Goal: Task Accomplishment & Management: Use online tool/utility

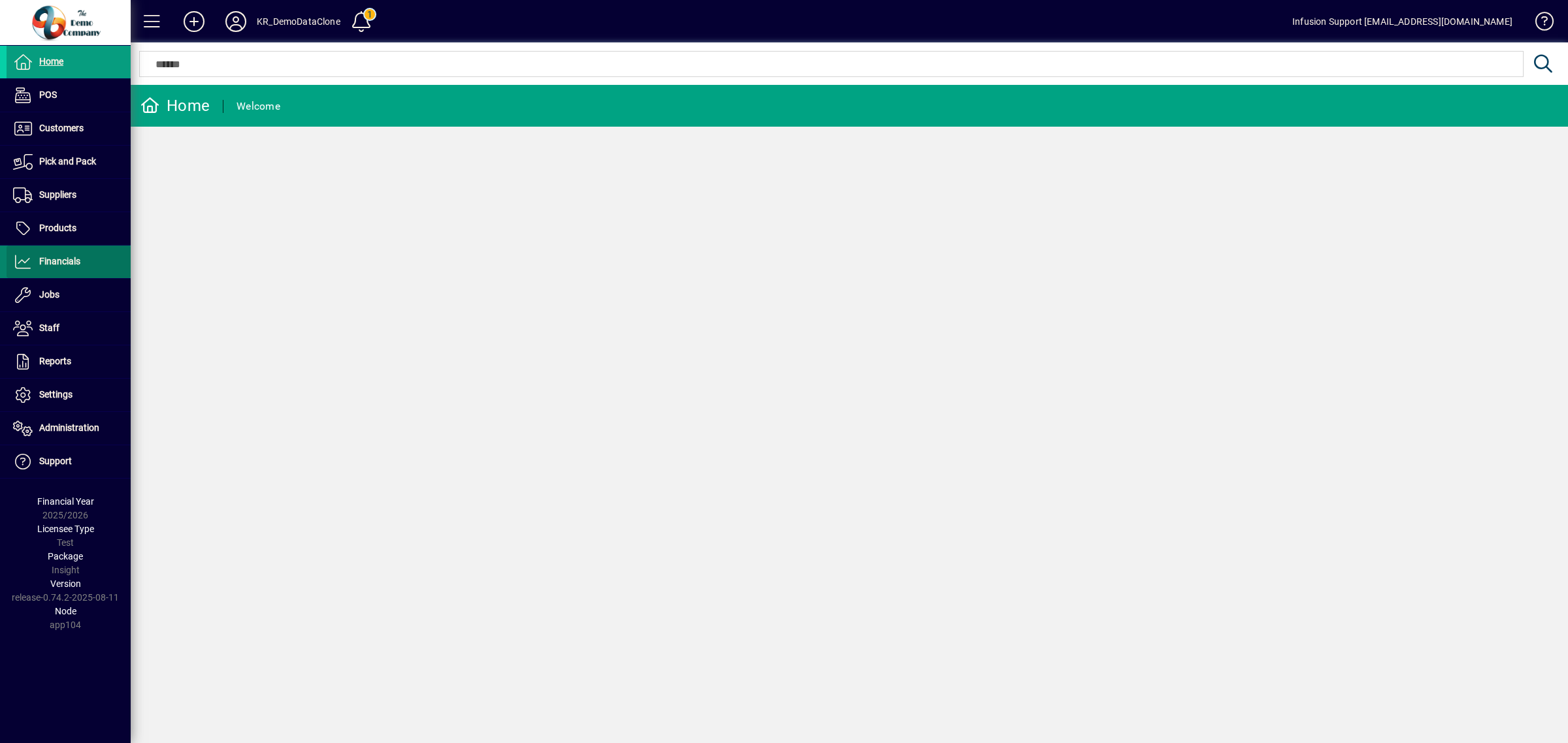
click at [62, 258] on span "Financials" at bounding box center [59, 261] width 41 height 10
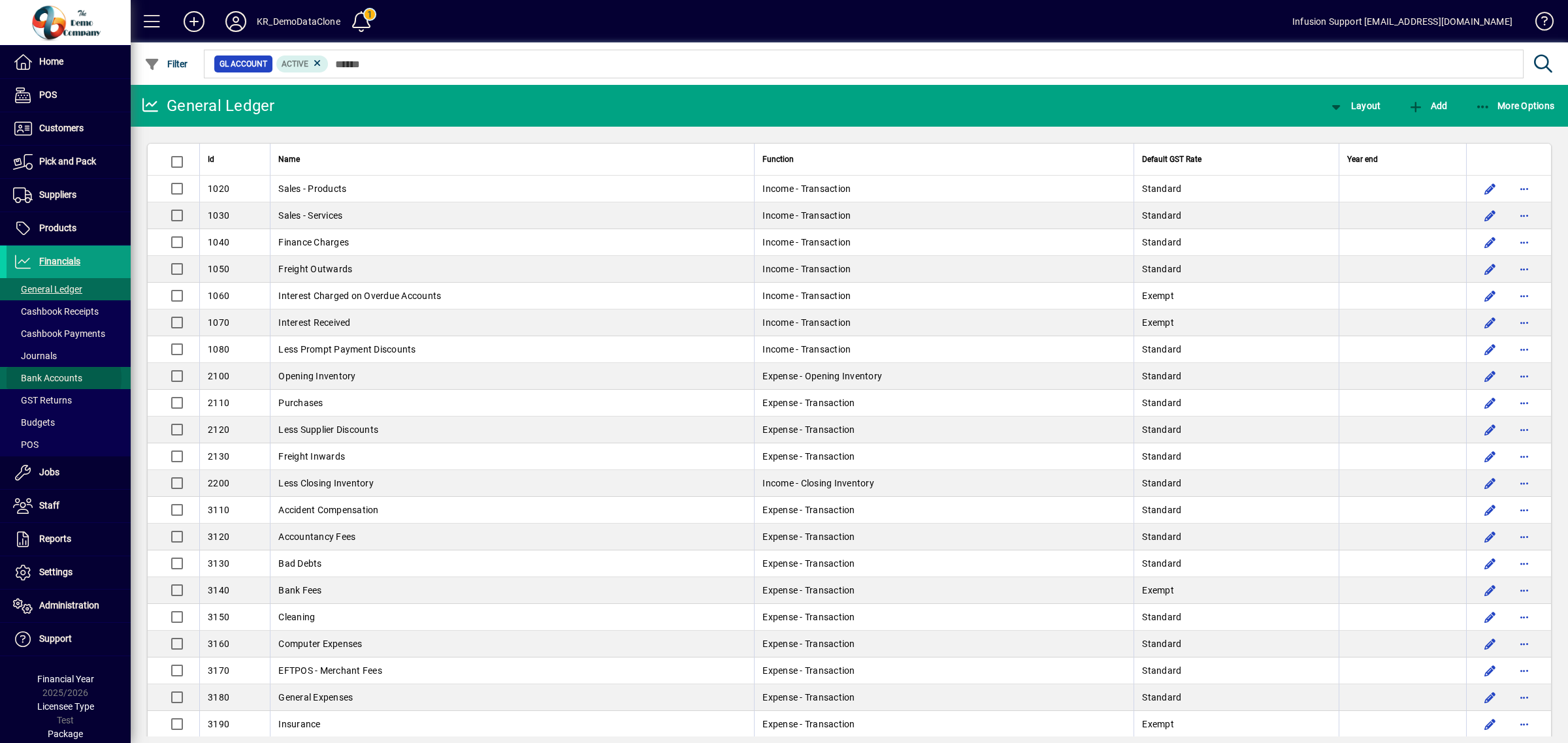
click at [63, 379] on span "Bank Accounts" at bounding box center [47, 378] width 69 height 10
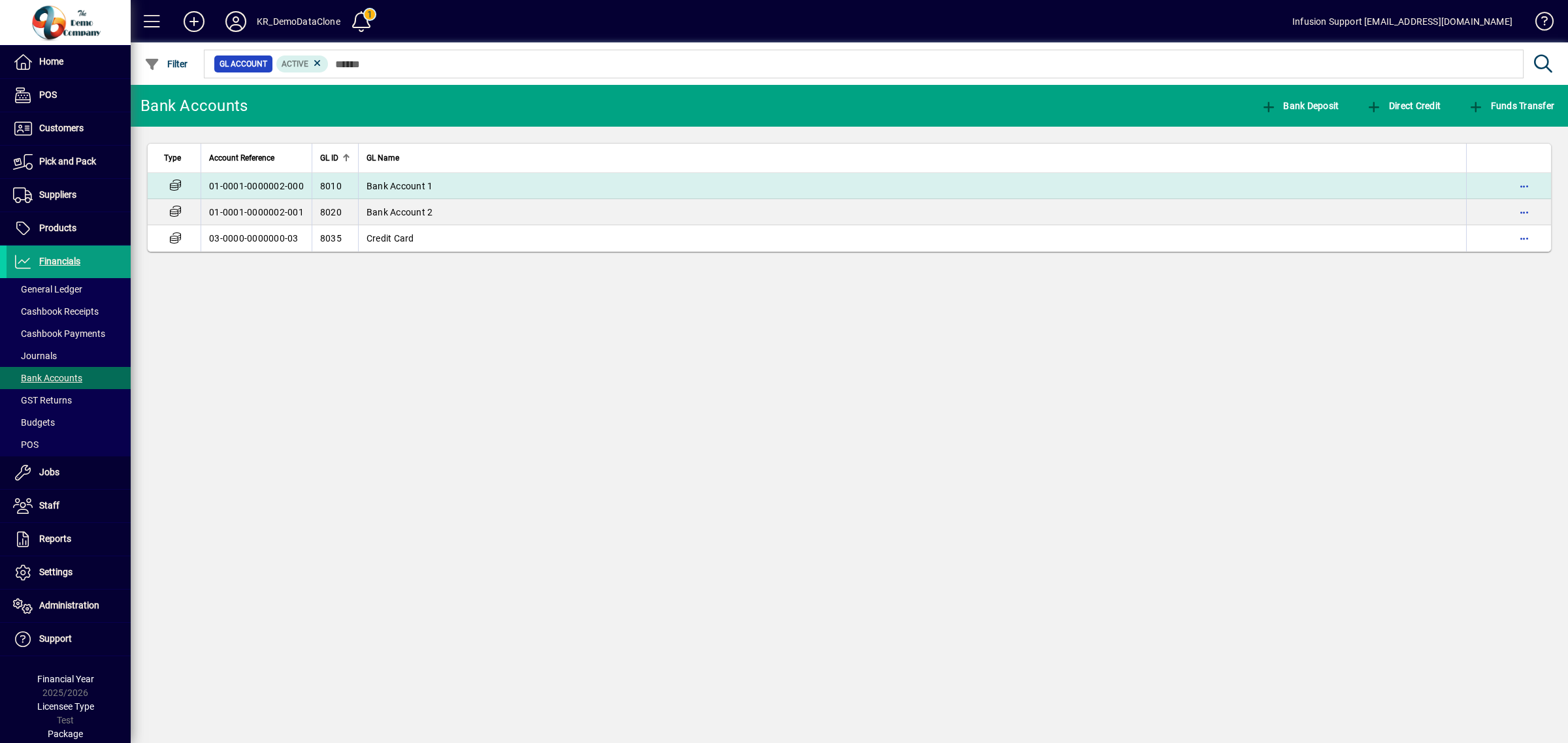
click at [421, 181] on span "Bank Account 1" at bounding box center [400, 186] width 66 height 10
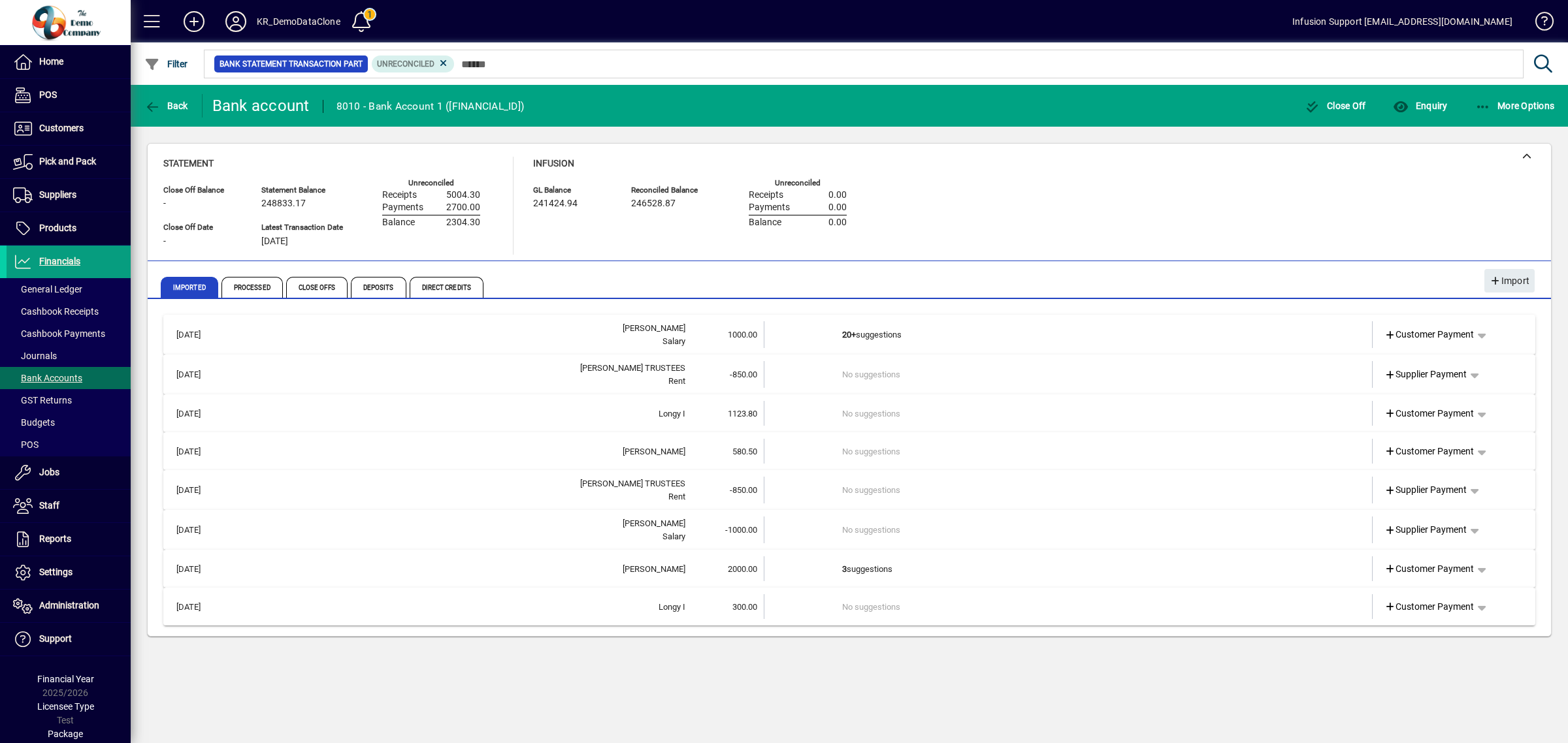
click at [837, 369] on td at bounding box center [803, 375] width 78 height 27
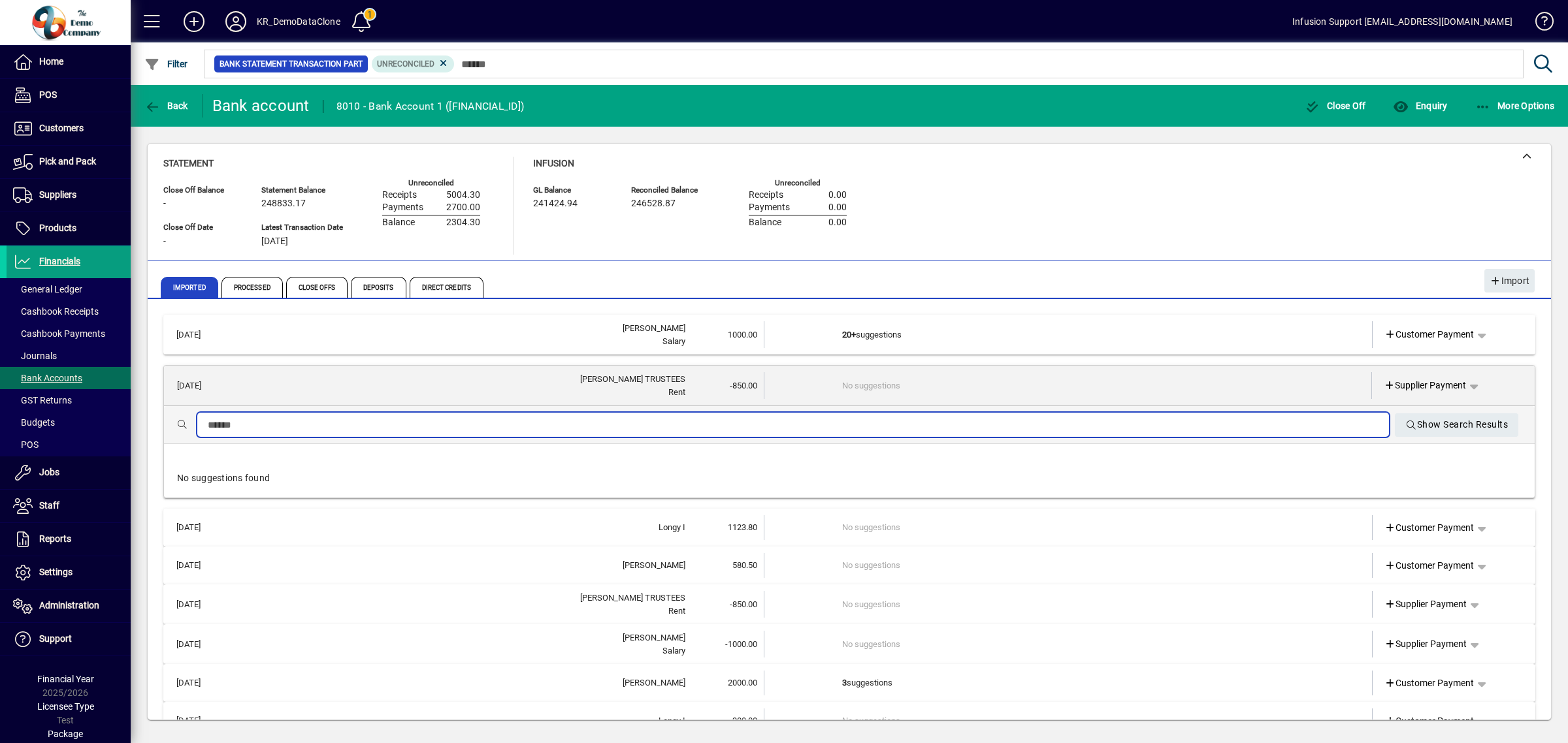
click at [692, 425] on input "text" at bounding box center [793, 425] width 1171 height 16
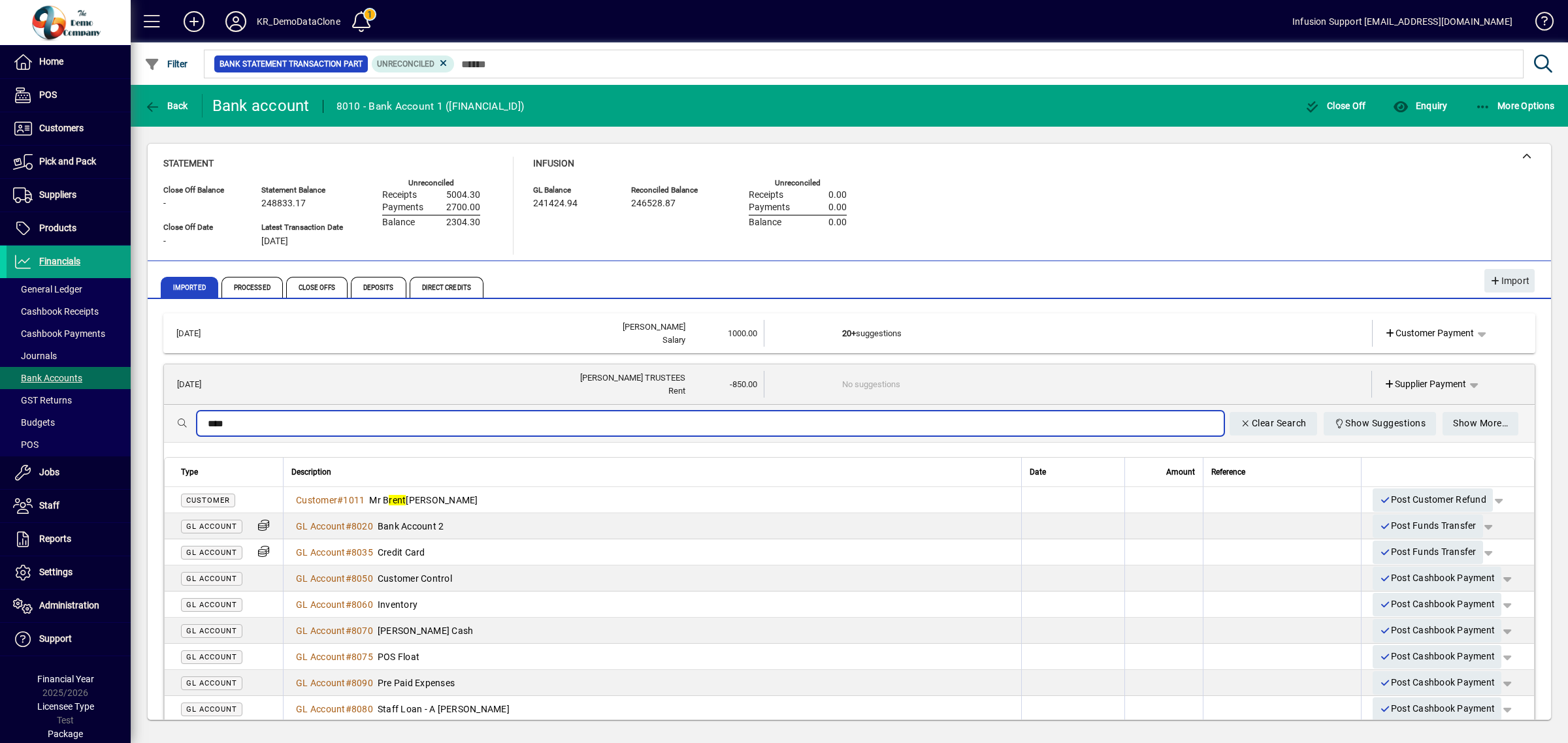
click at [250, 422] on input "****" at bounding box center [710, 423] width 1005 height 16
type input "****"
click at [1468, 386] on span "button" at bounding box center [1474, 385] width 31 height 31
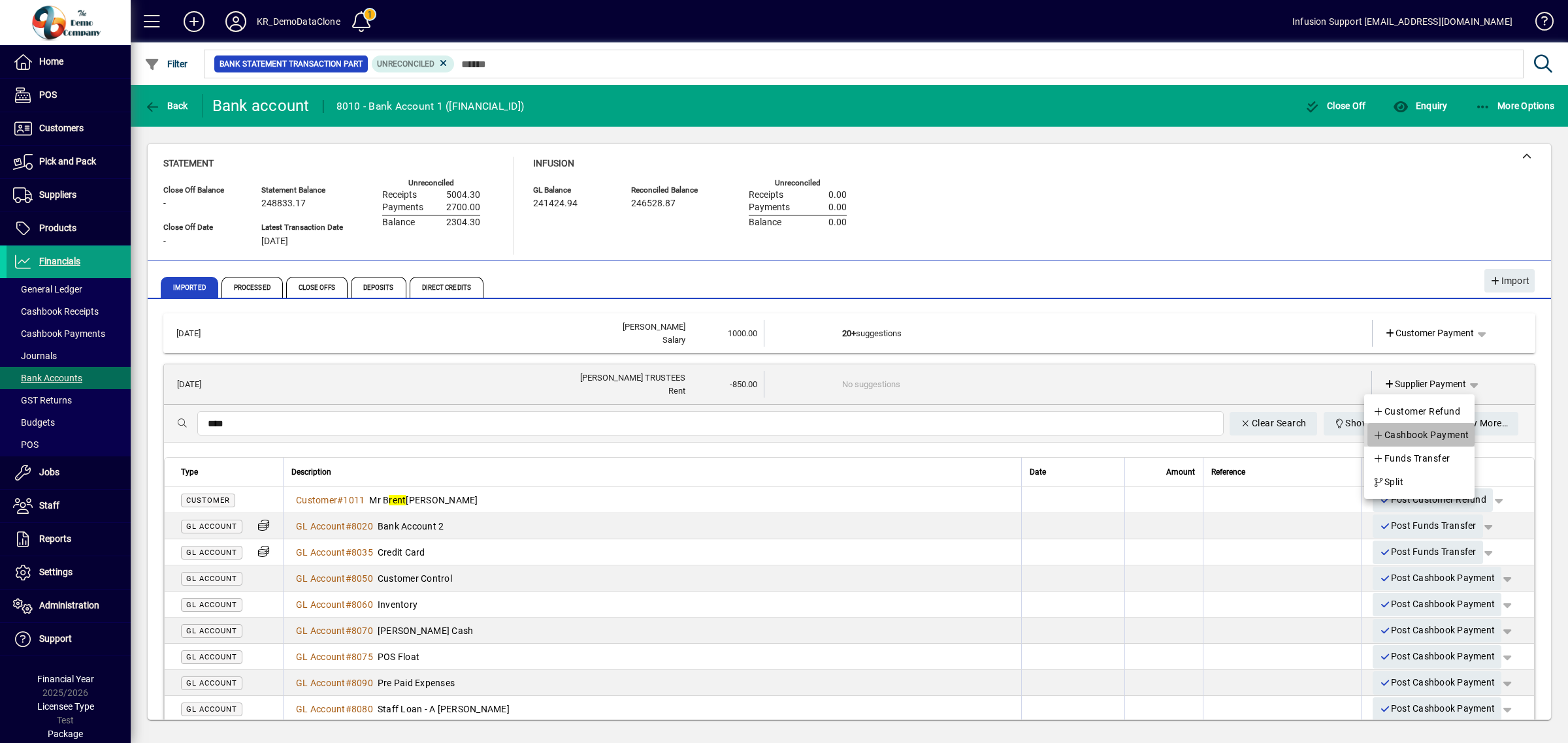
click at [1420, 429] on span "Cashbook Payment" at bounding box center [1421, 435] width 96 height 16
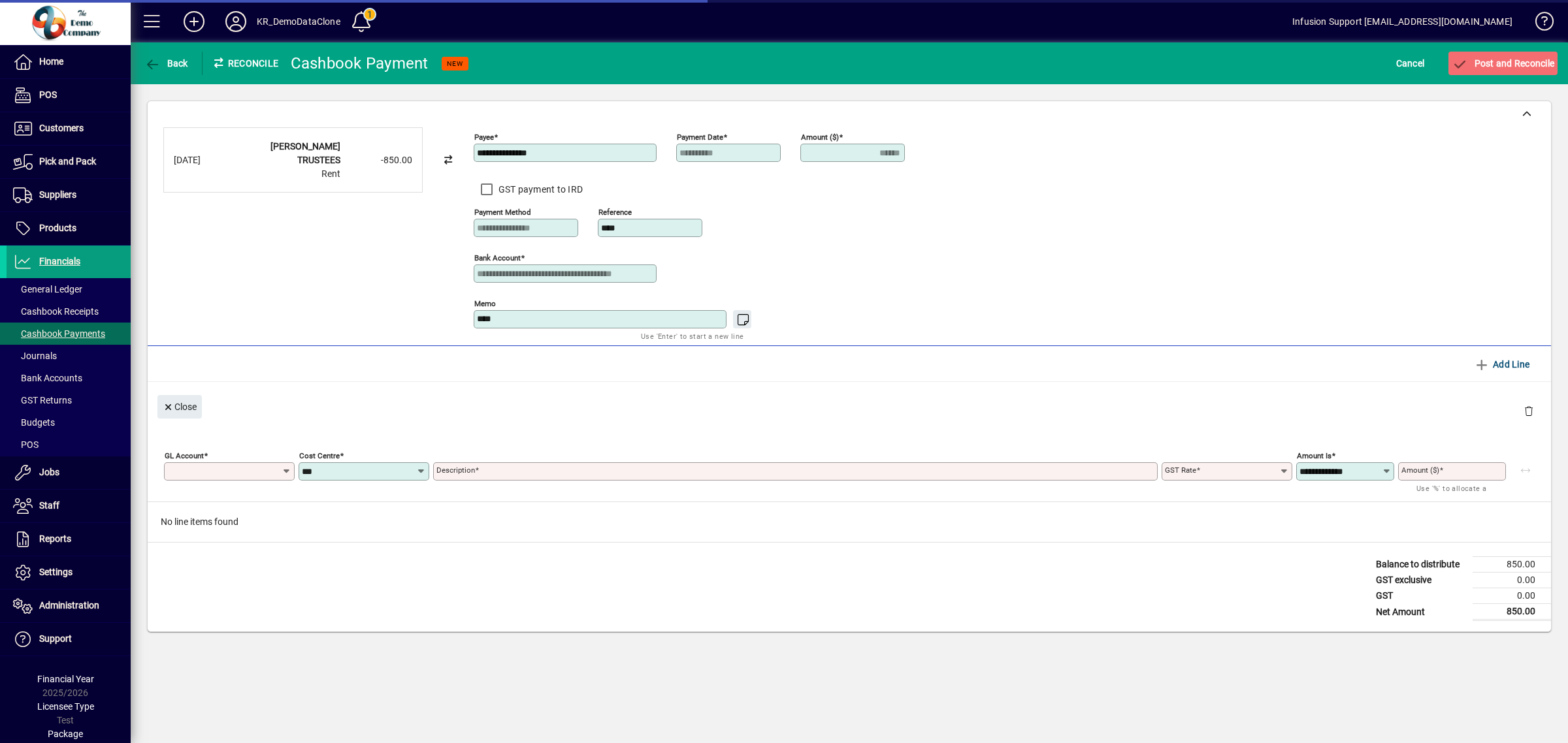
type input "******"
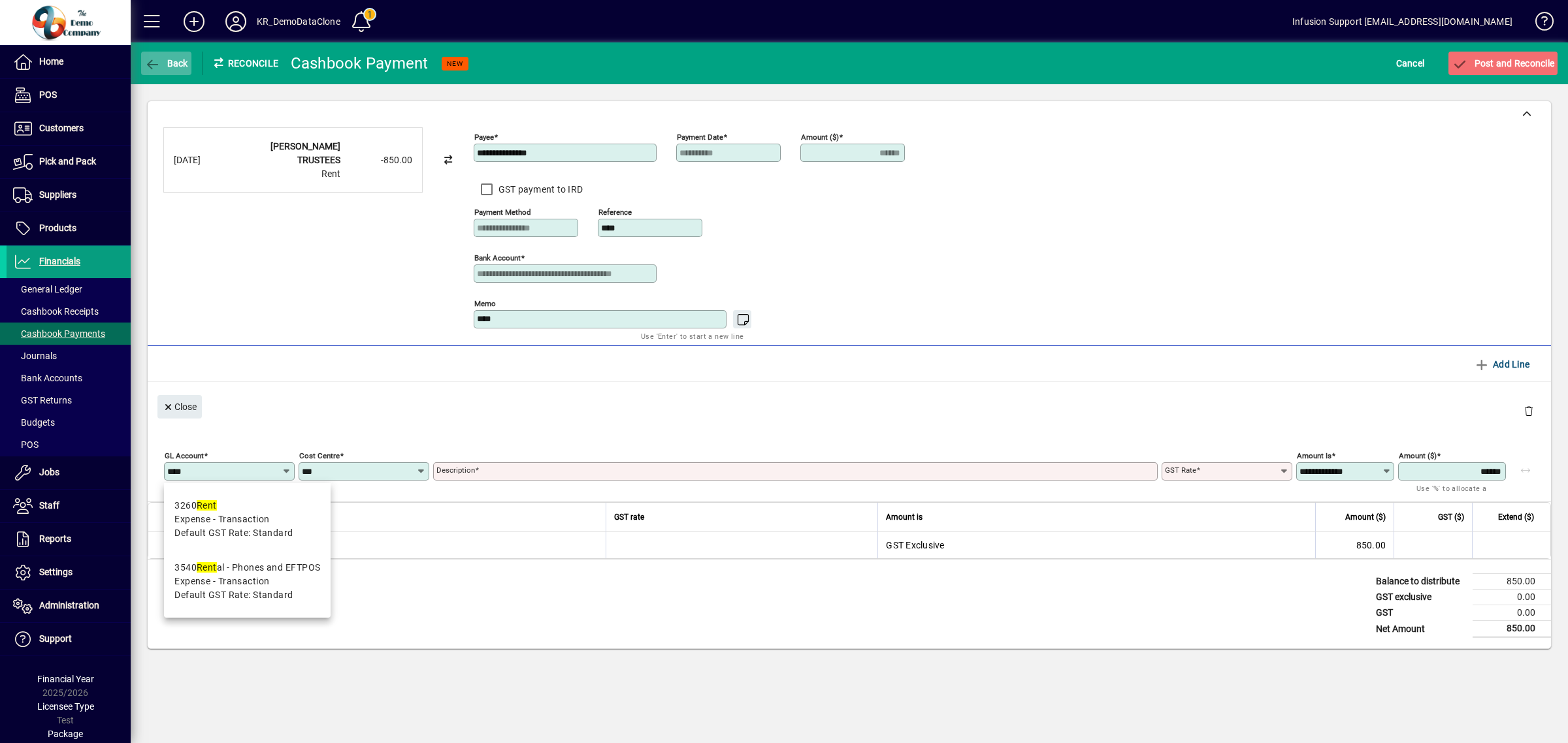
type input "****"
click at [164, 51] on span "button" at bounding box center [166, 63] width 50 height 31
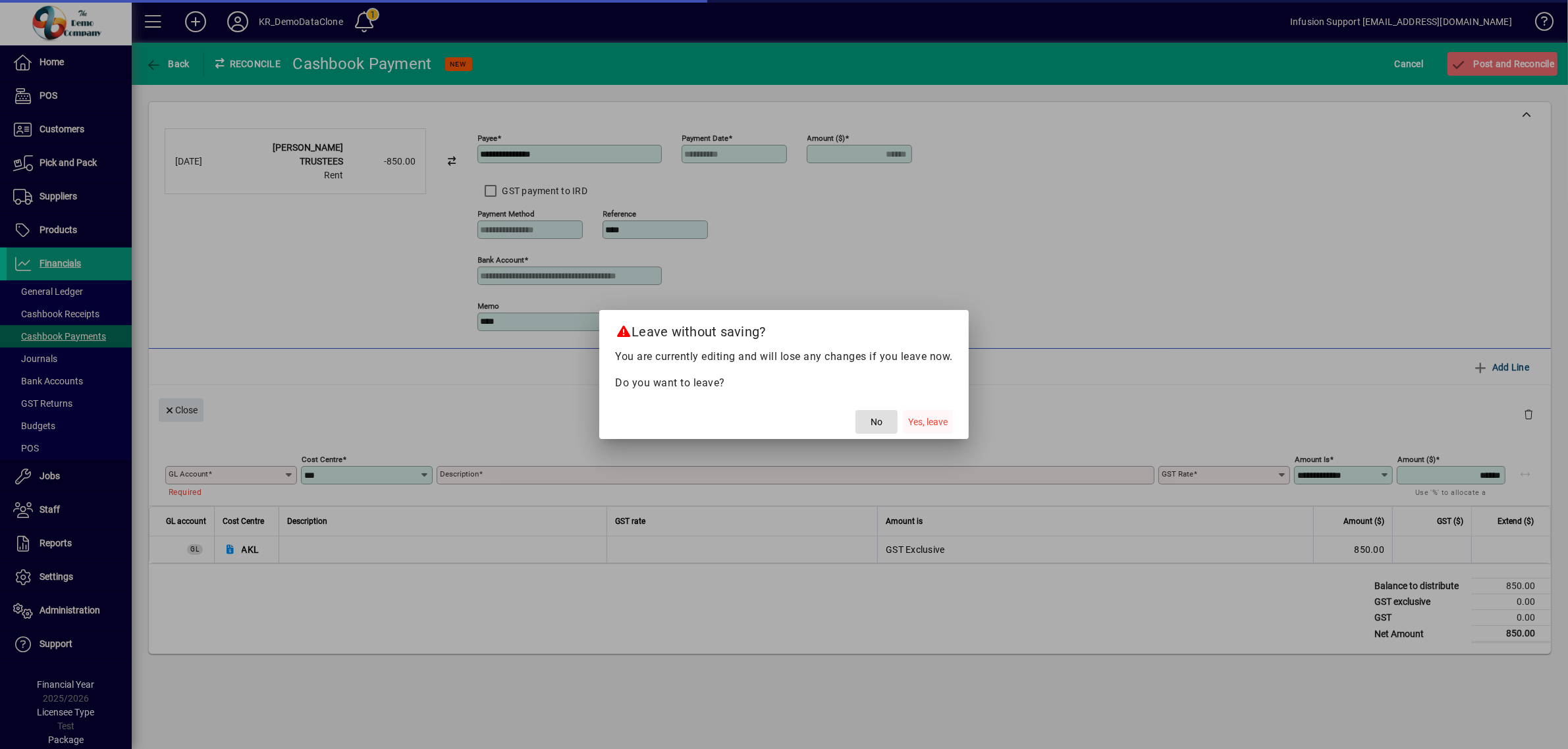
click at [923, 425] on span "Yes, leave" at bounding box center [927, 422] width 39 height 14
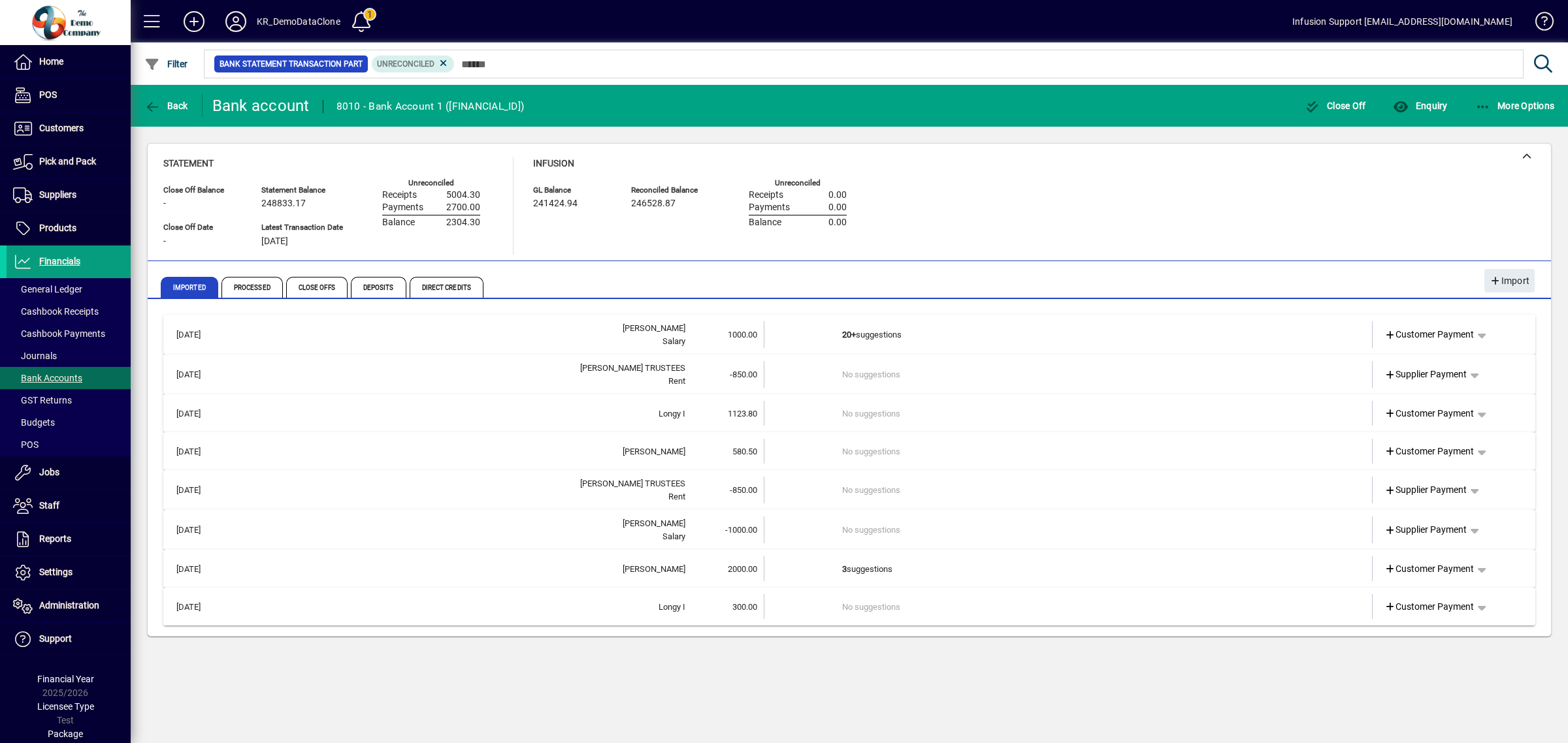
click at [675, 373] on div "CARTER TRUSTEES" at bounding box center [459, 368] width 454 height 13
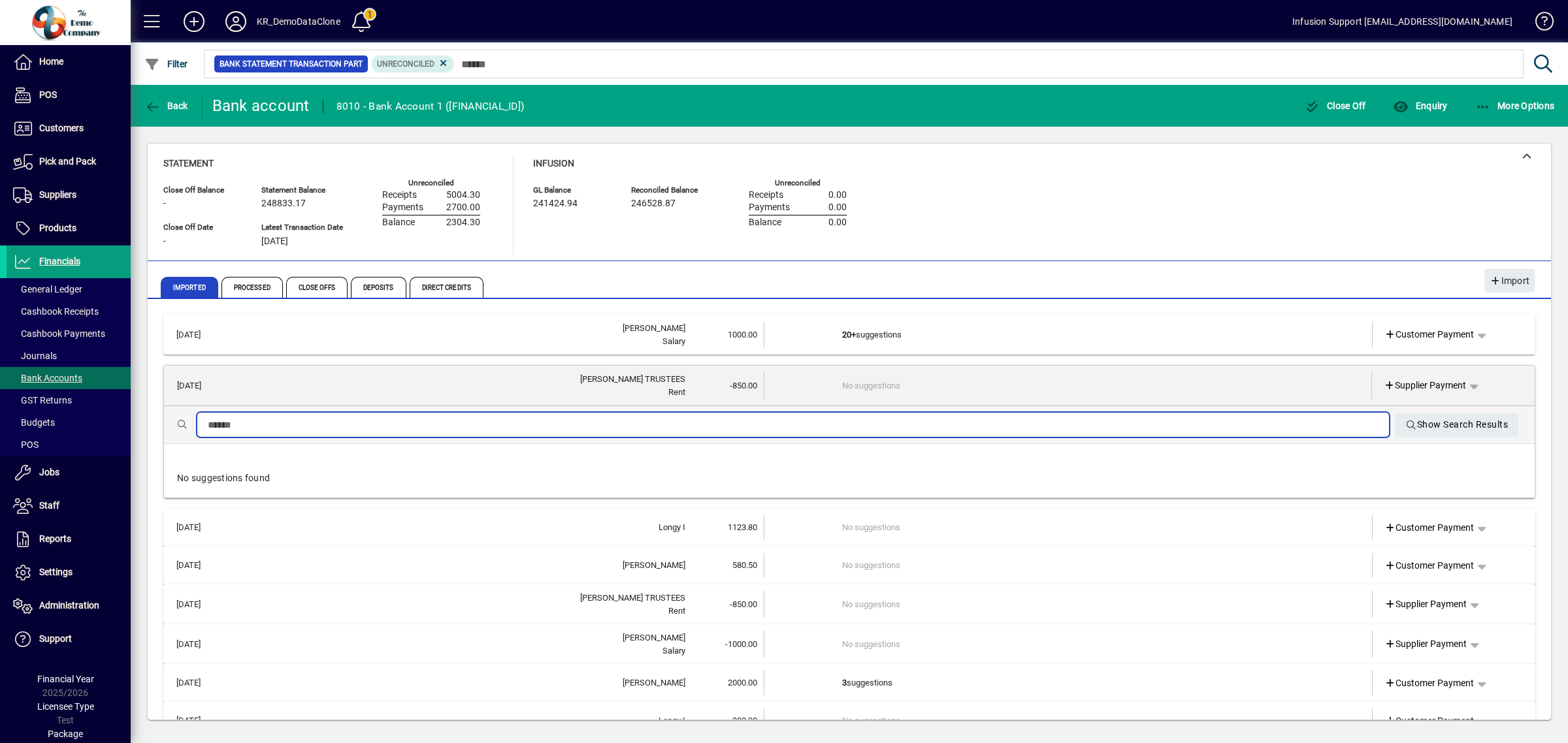
click at [631, 425] on input "text" at bounding box center [793, 425] width 1171 height 16
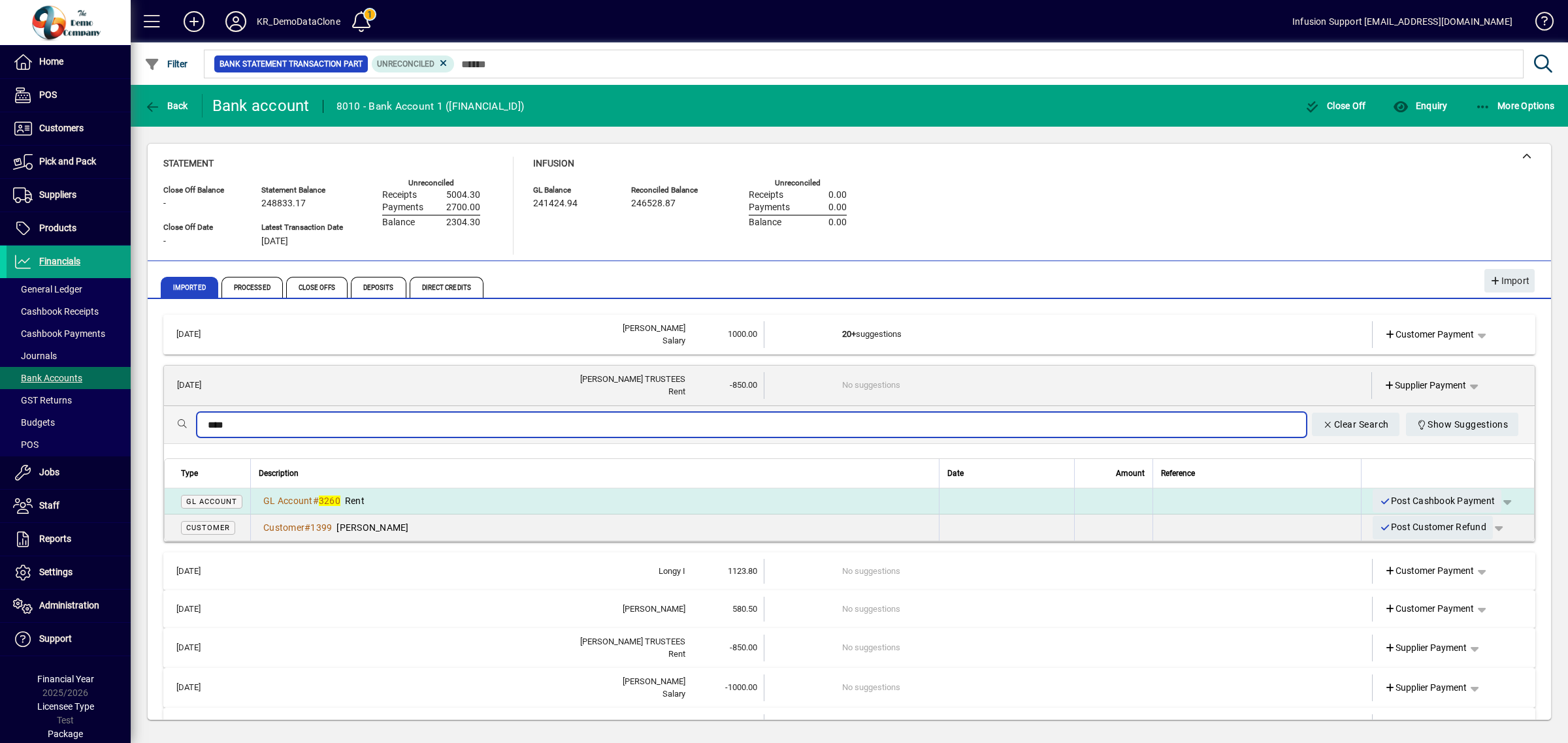
type input "****"
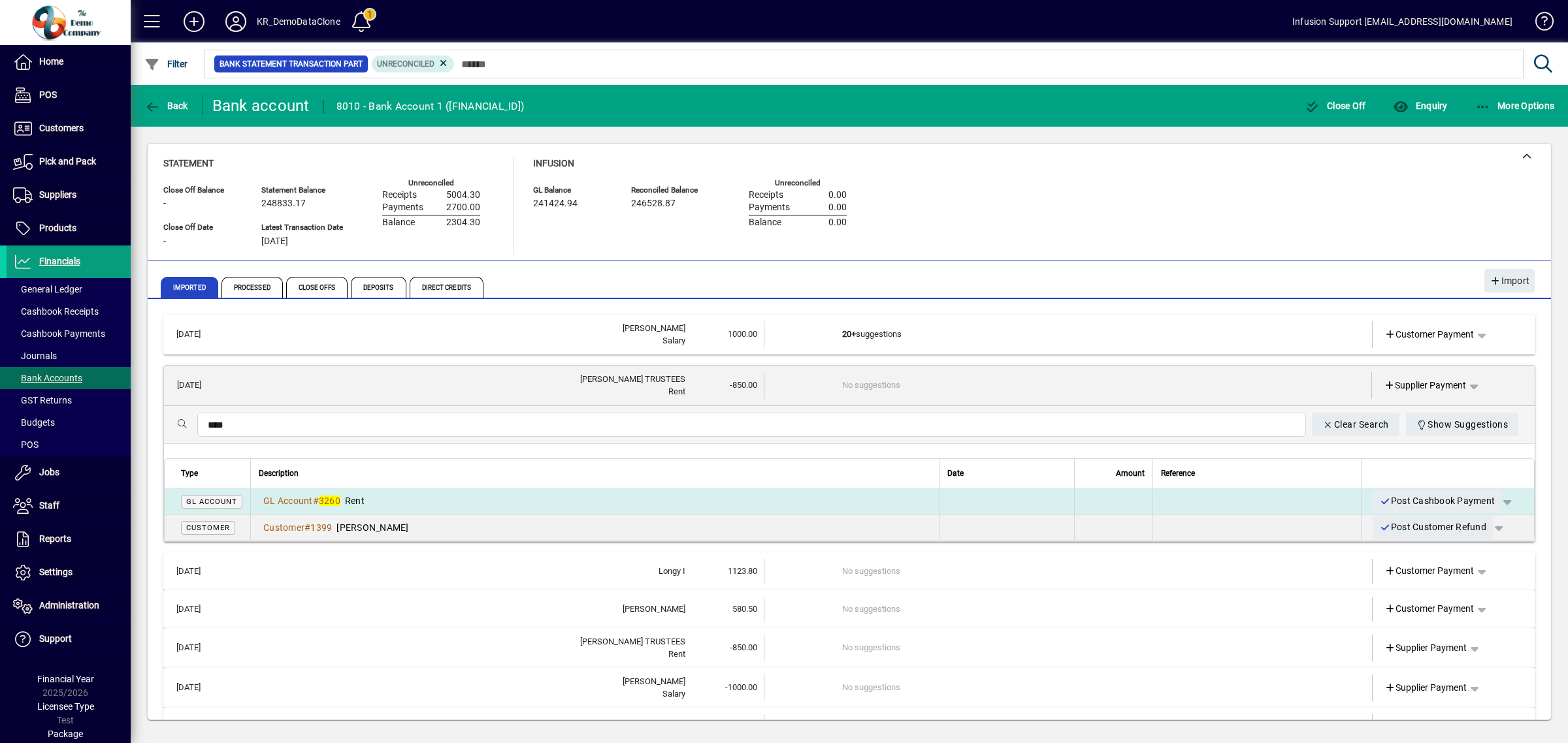
click at [540, 498] on div "GL Account # 3260 Rent" at bounding box center [595, 500] width 672 height 13
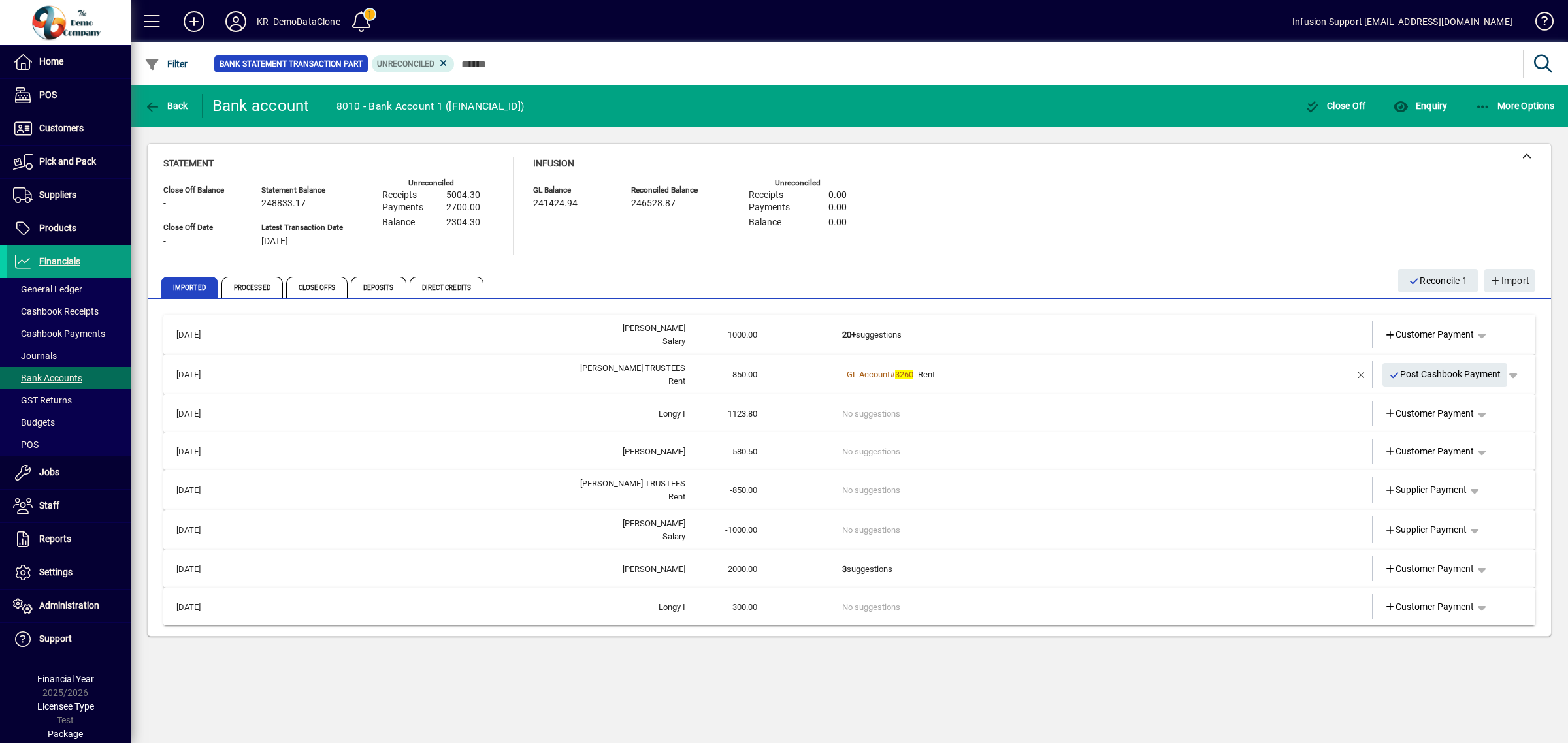
click at [897, 401] on td "No suggestions" at bounding box center [1070, 413] width 454 height 25
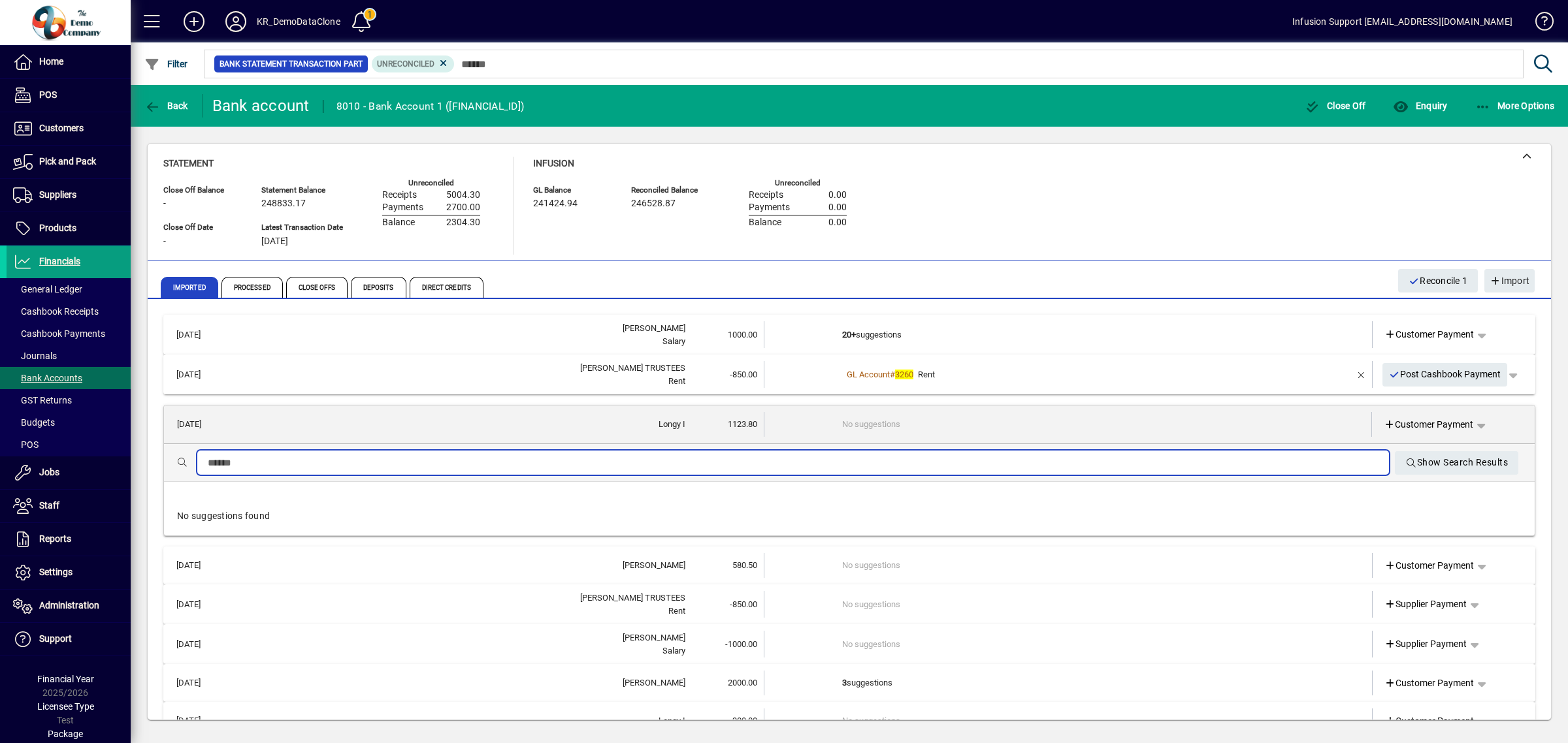
click at [864, 456] on input "text" at bounding box center [793, 463] width 1171 height 16
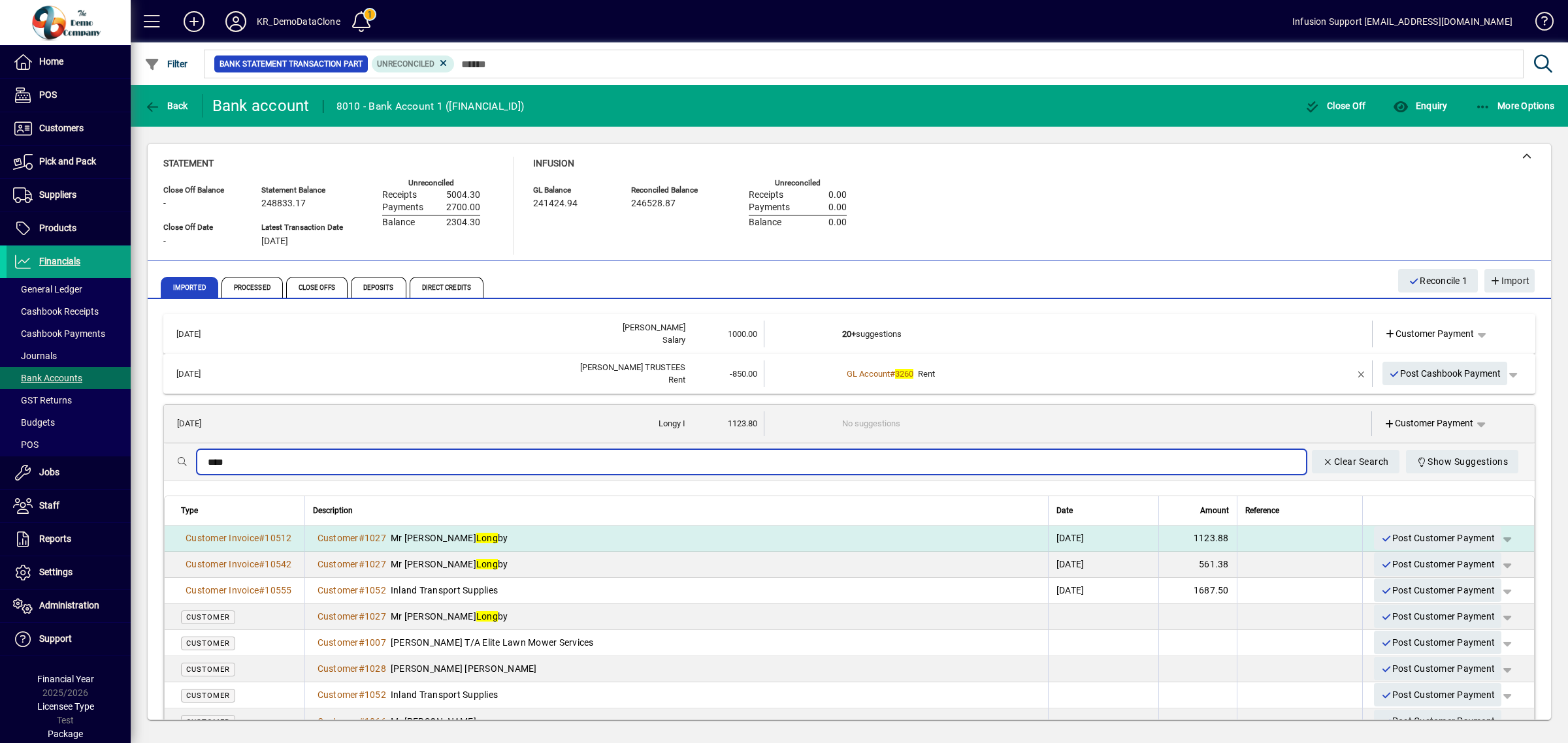
type input "****"
click at [714, 529] on td "Customer # 1027 Mr Ian Long by" at bounding box center [676, 538] width 743 height 26
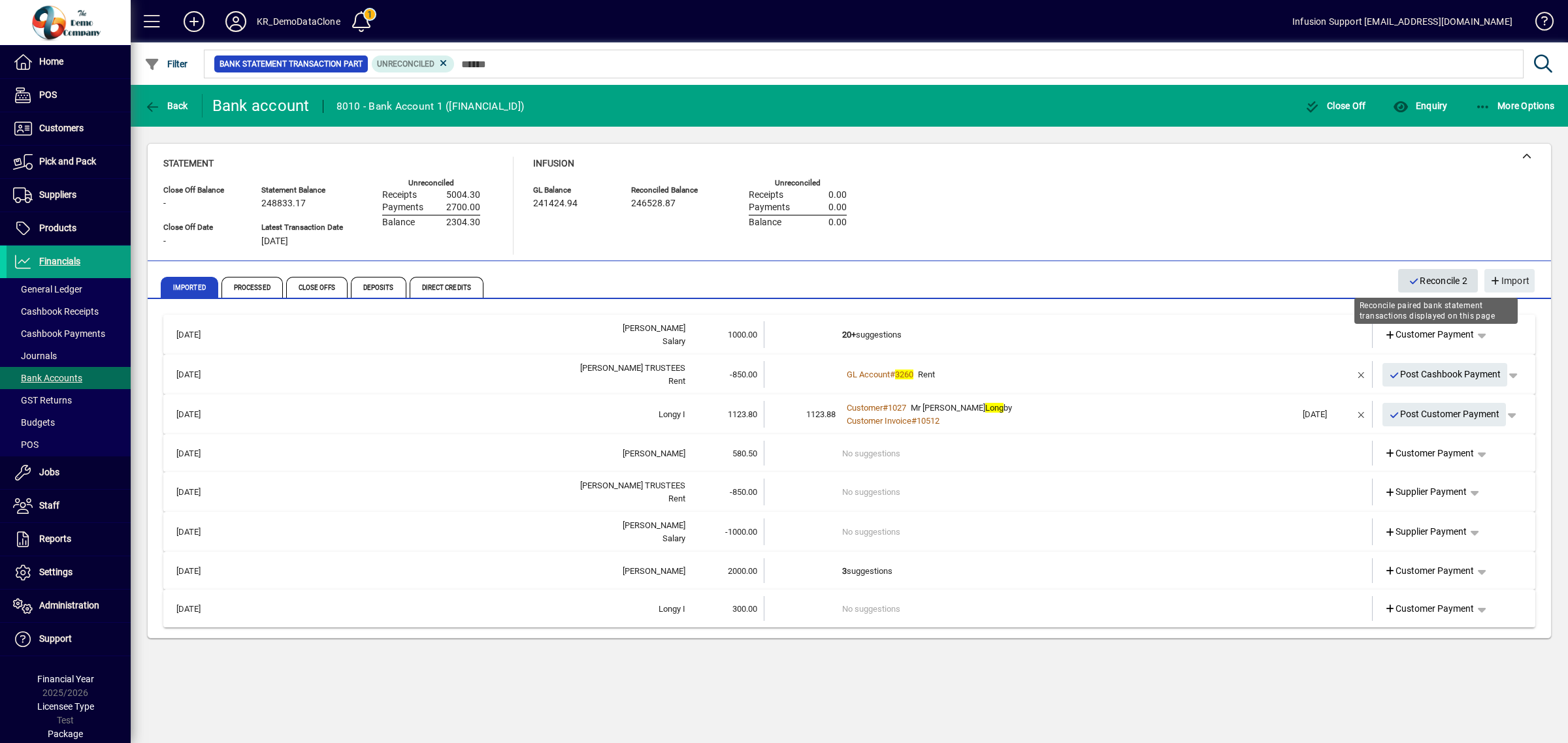
click at [1427, 273] on span "Reconcile 2" at bounding box center [1438, 281] width 59 height 22
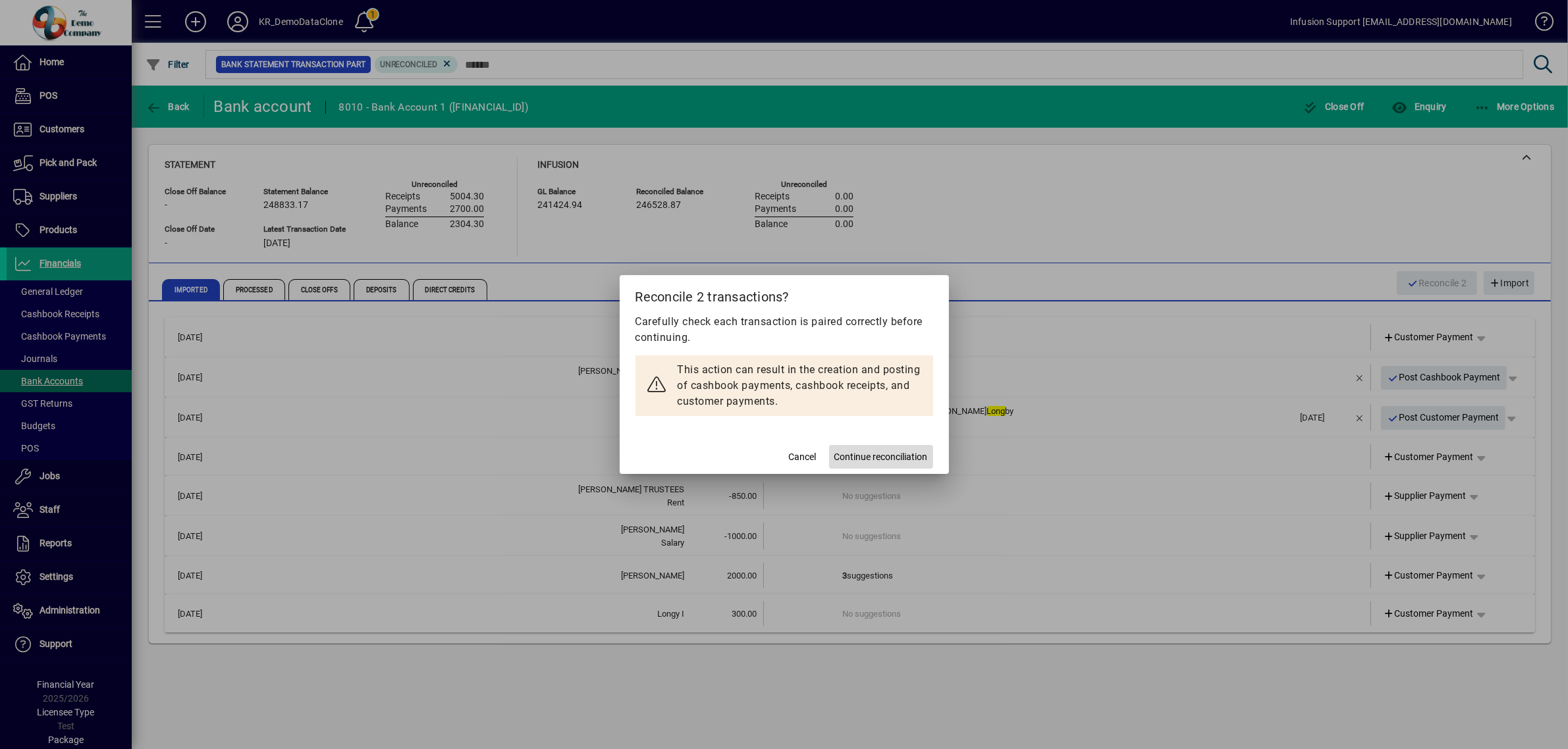
click at [891, 458] on span "Continue reconciliation" at bounding box center [881, 457] width 93 height 14
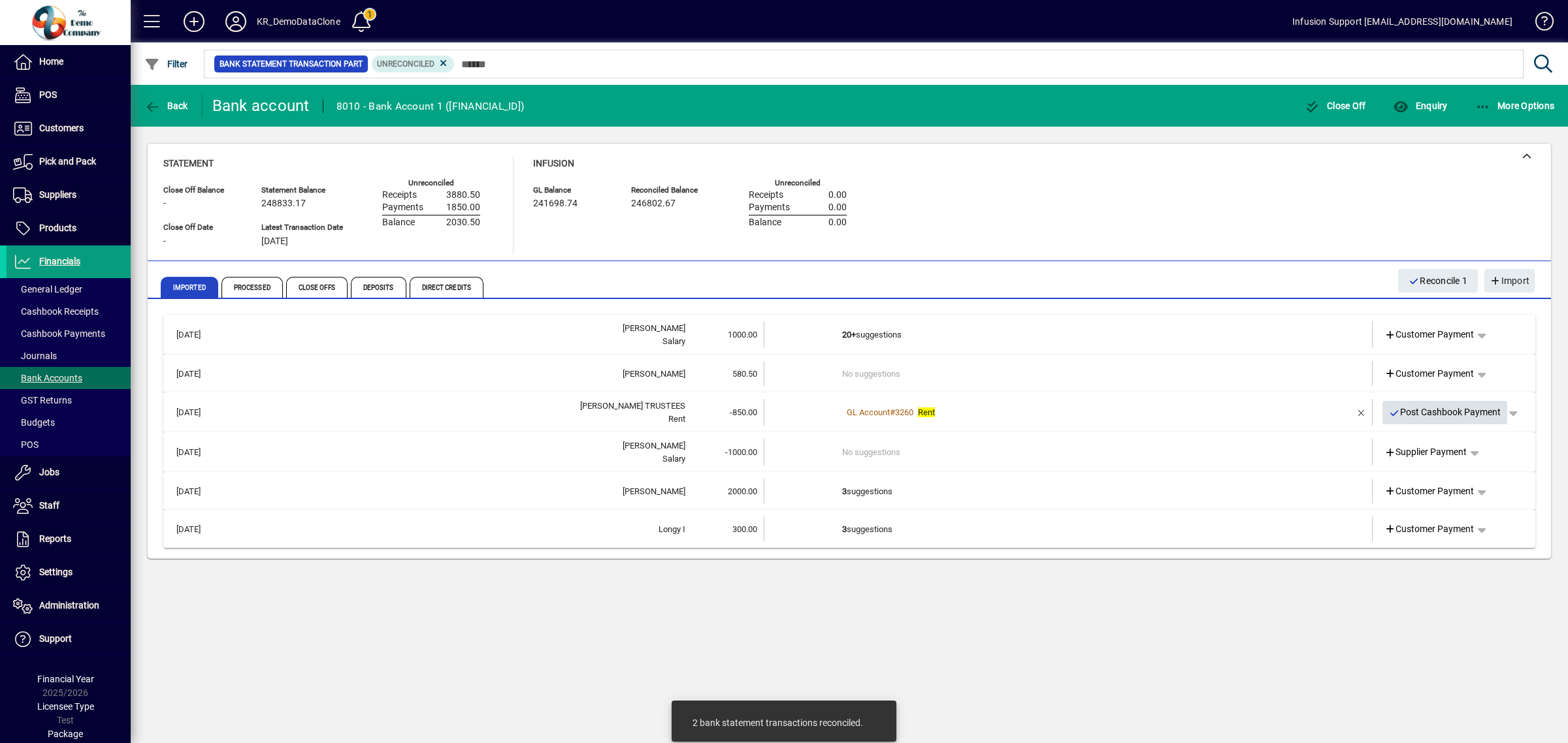
click at [1440, 402] on span "Post Cashbook Payment" at bounding box center [1445, 412] width 112 height 22
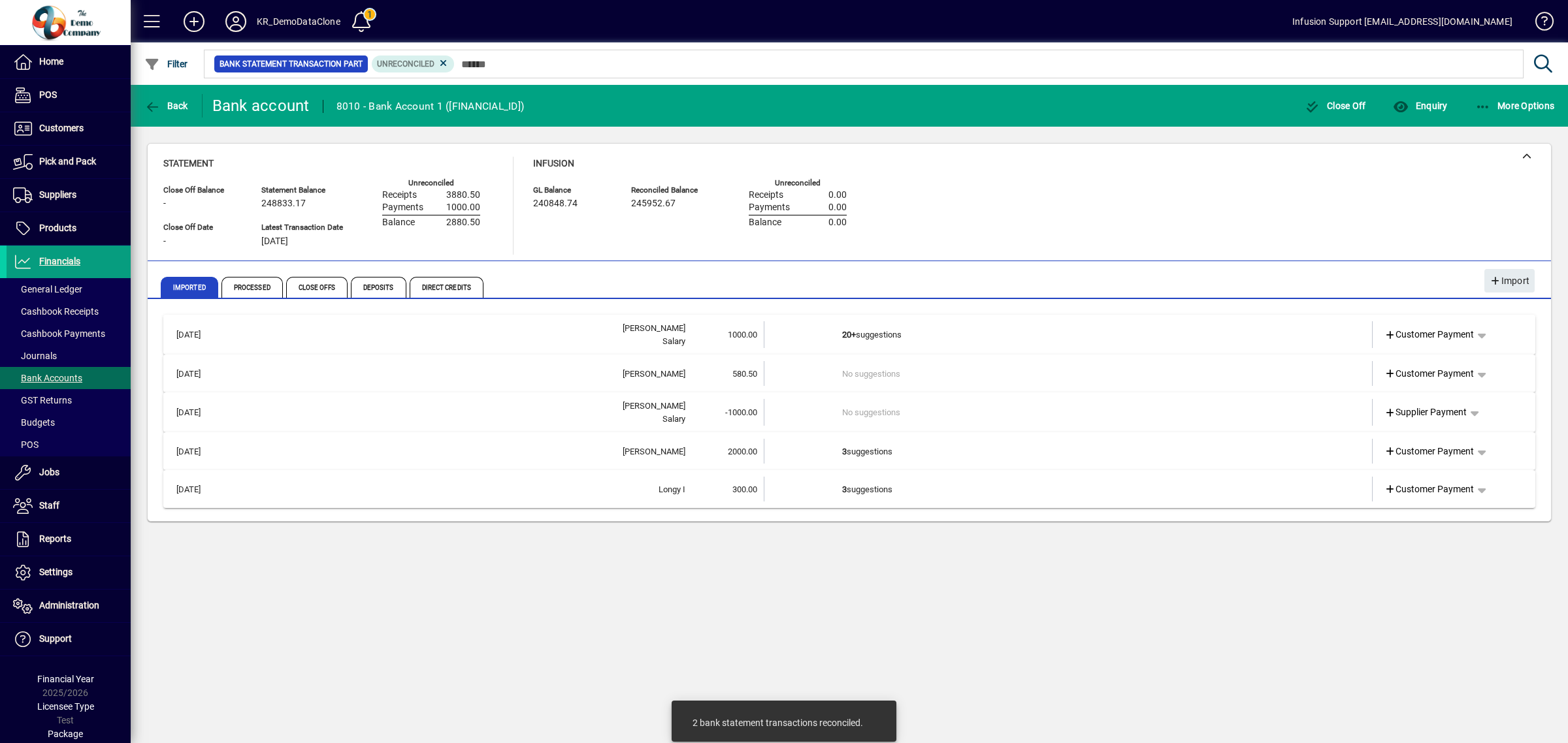
click at [747, 333] on span "1000.00" at bounding box center [743, 335] width 29 height 10
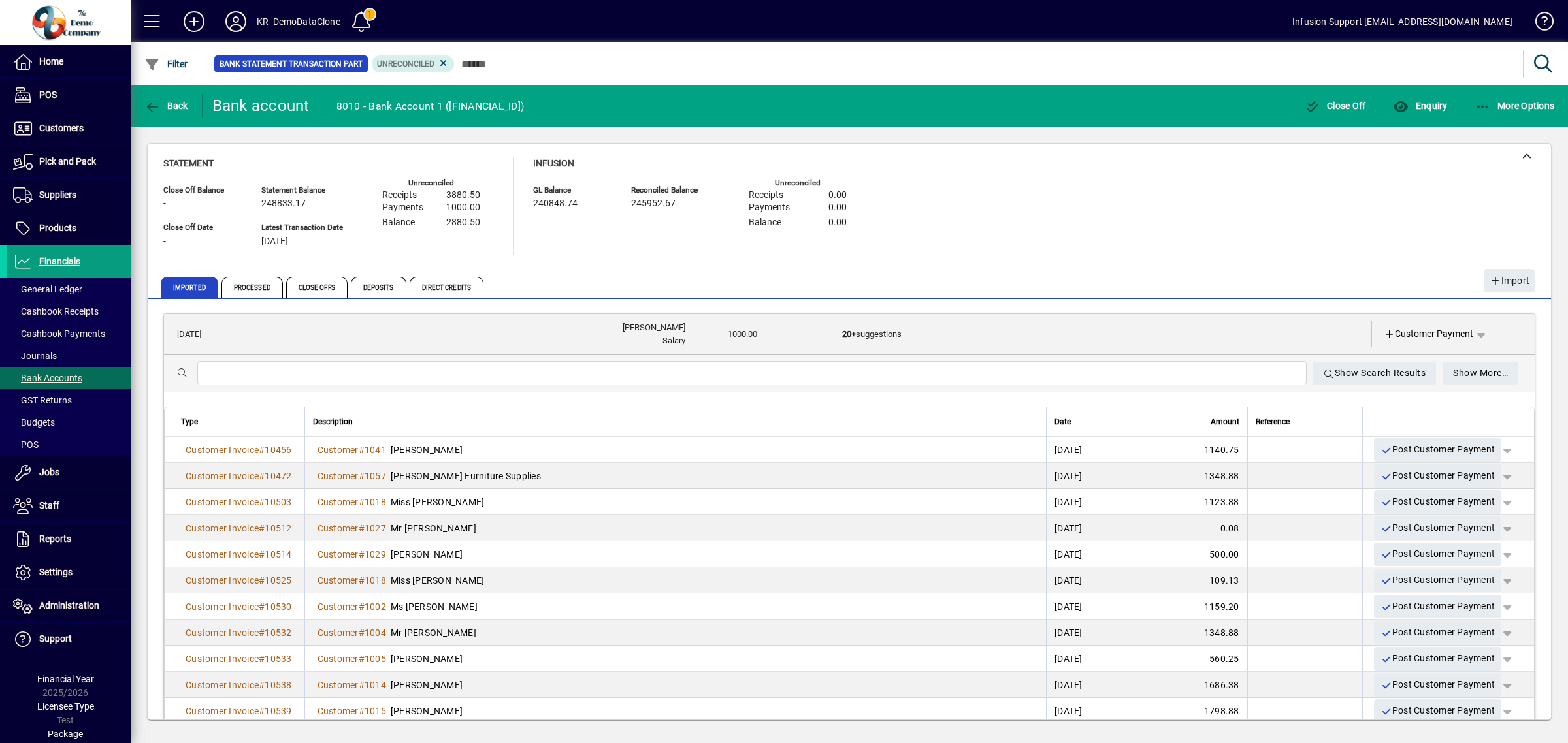
click at [565, 377] on input "text" at bounding box center [752, 373] width 1088 height 16
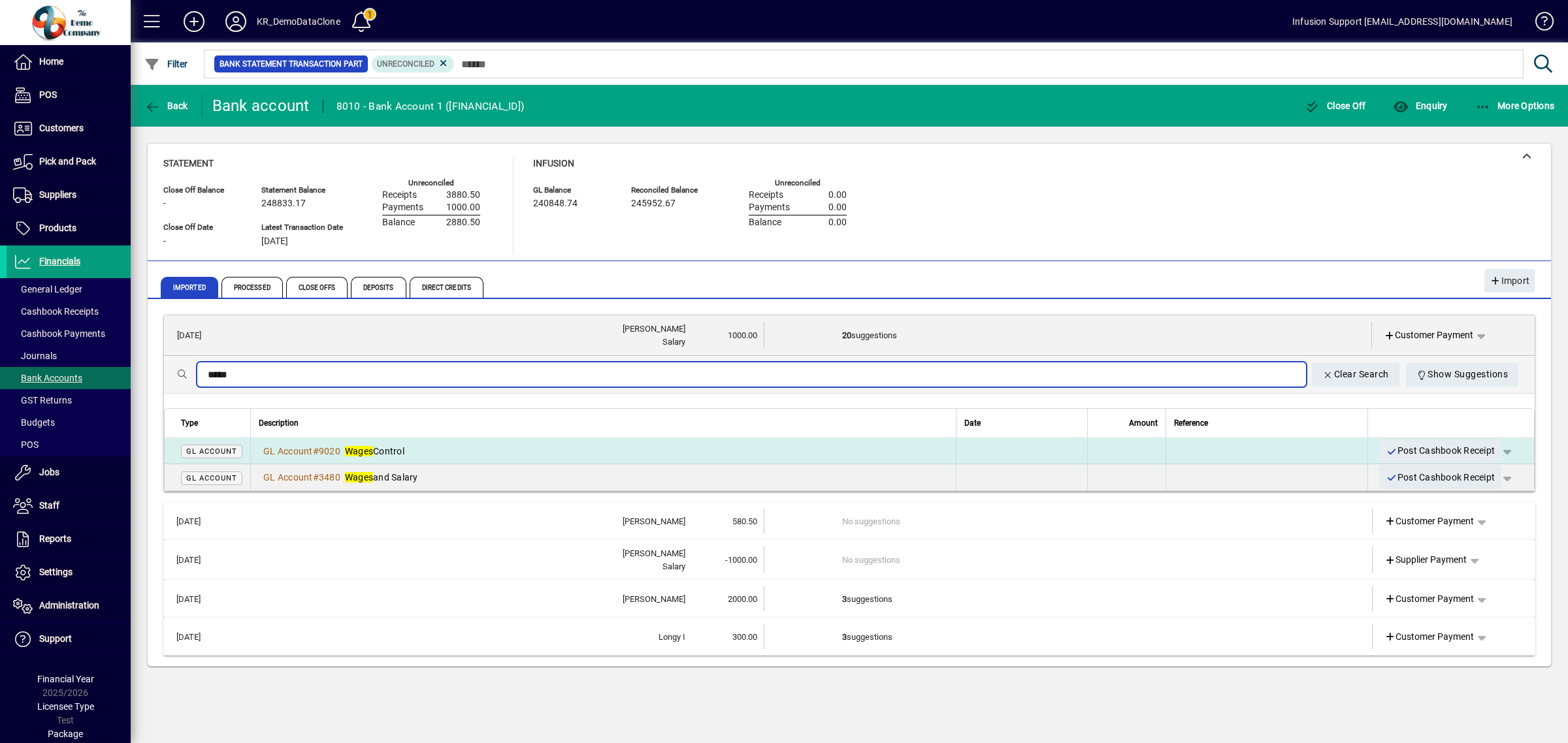
type input "*****"
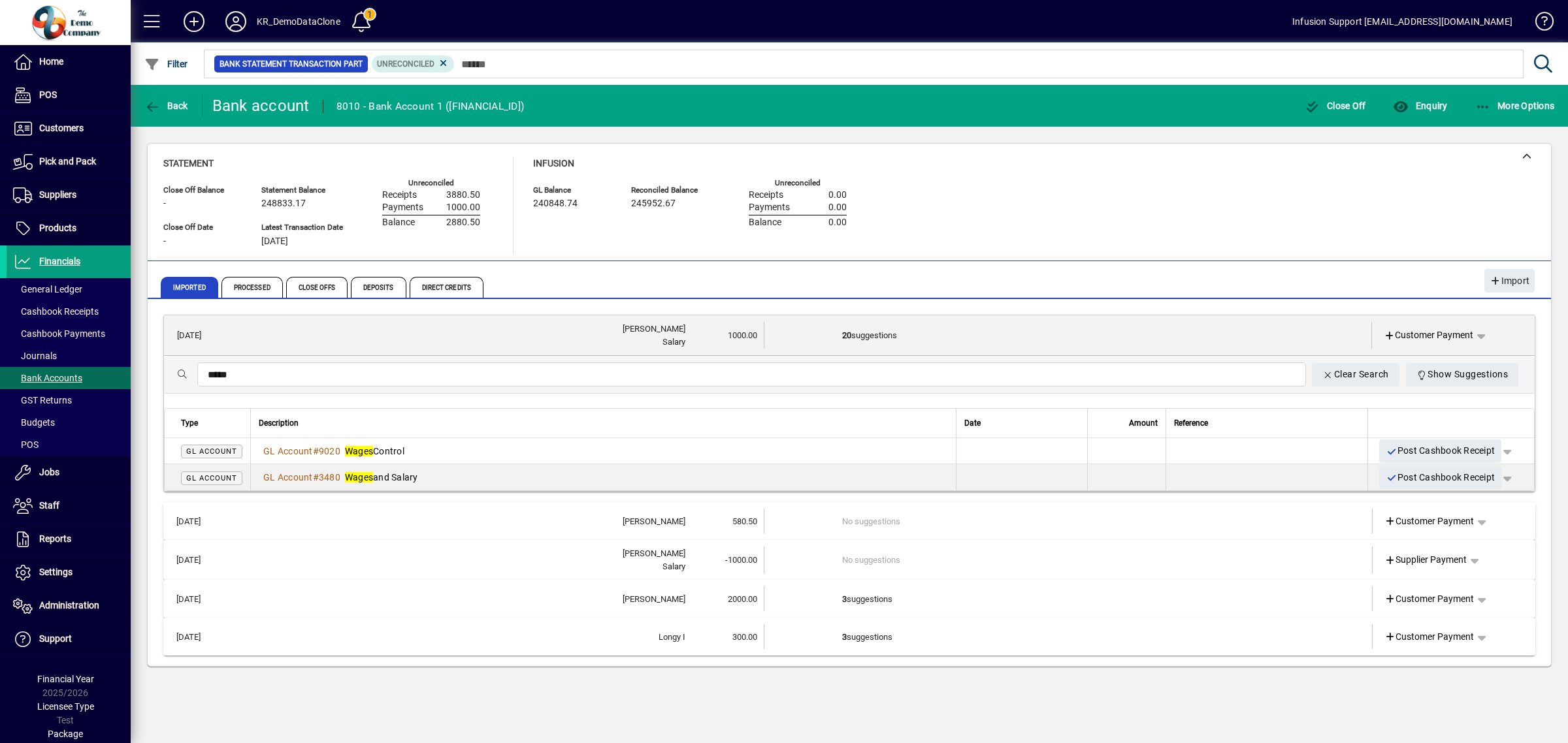
drag, startPoint x: 465, startPoint y: 451, endPoint x: 1042, endPoint y: 461, distance: 577.1
click at [466, 451] on div "GL Account # 9020 Wages Control" at bounding box center [603, 451] width 690 height 13
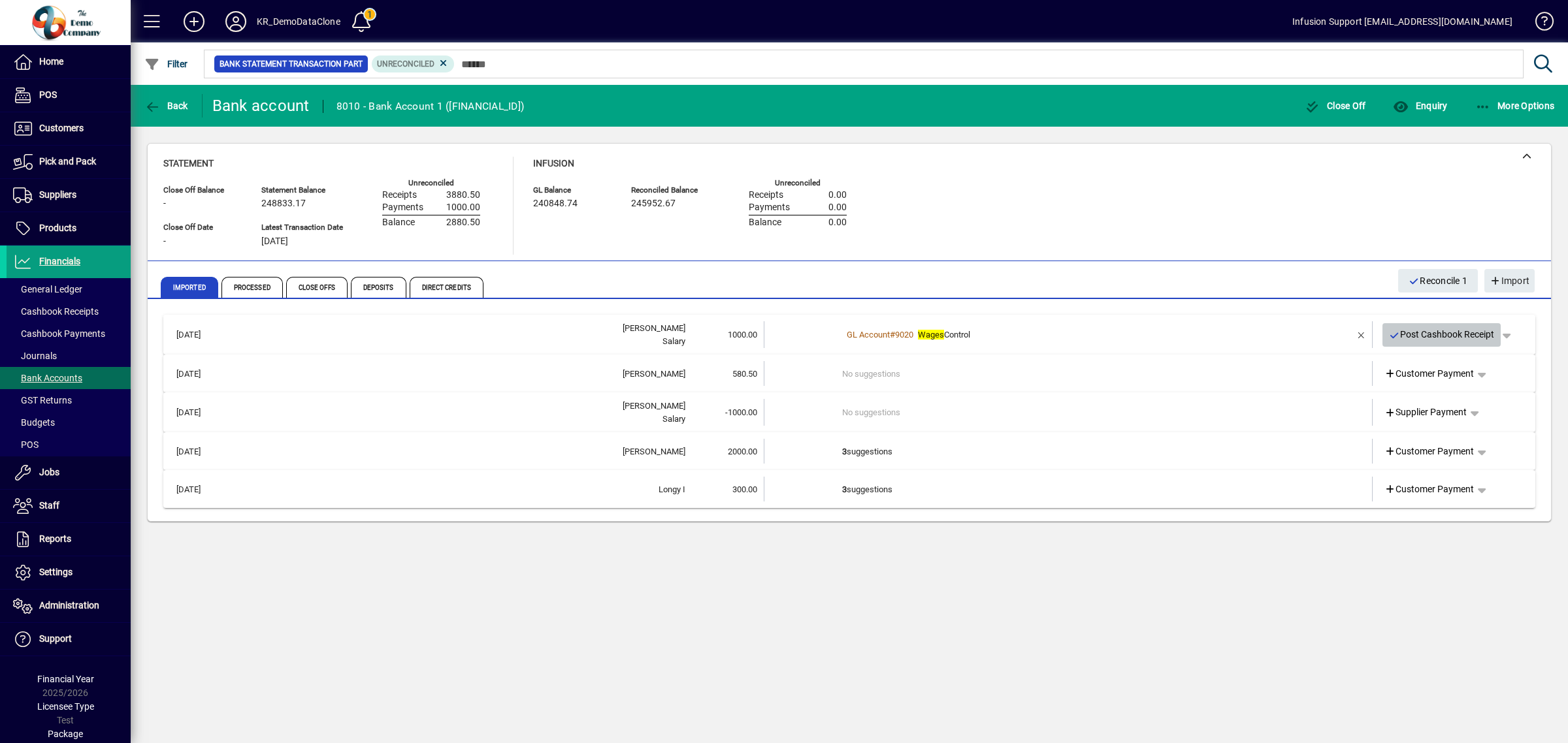
click at [1428, 335] on span "Post Cashbook Receipt" at bounding box center [1443, 335] width 106 height 22
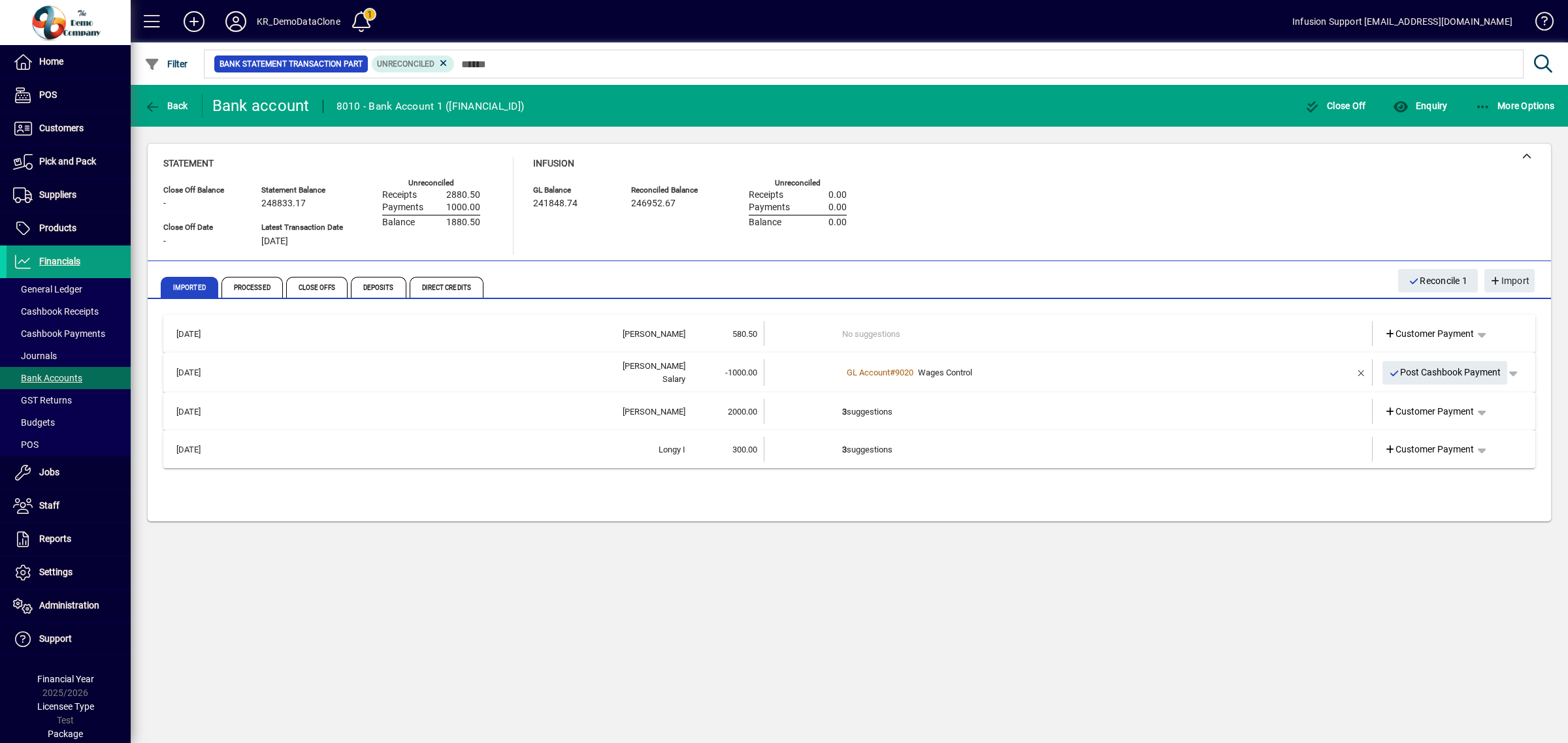
click at [873, 335] on td "No suggestions" at bounding box center [1070, 333] width 454 height 25
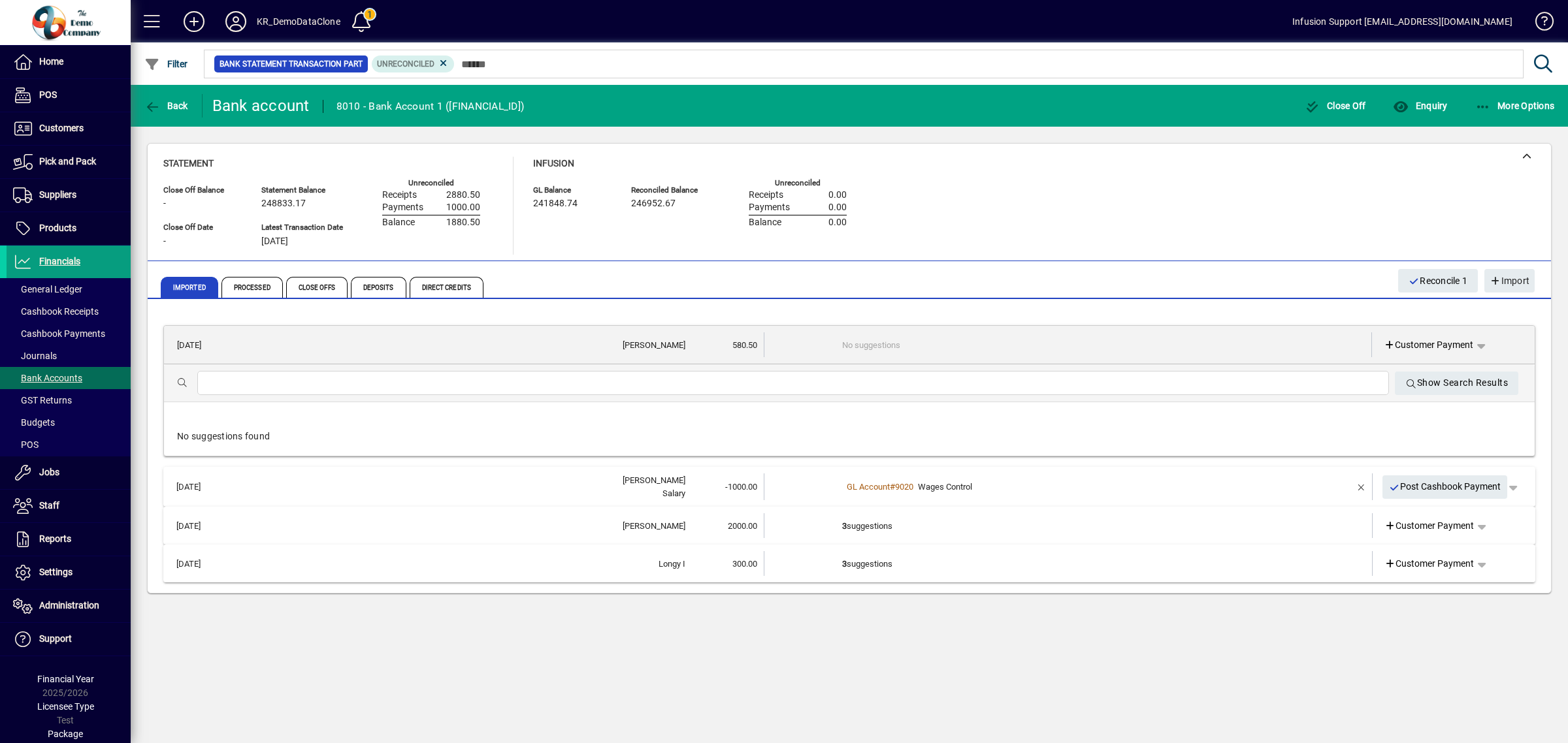
click at [837, 391] on div at bounding box center [793, 383] width 1192 height 24
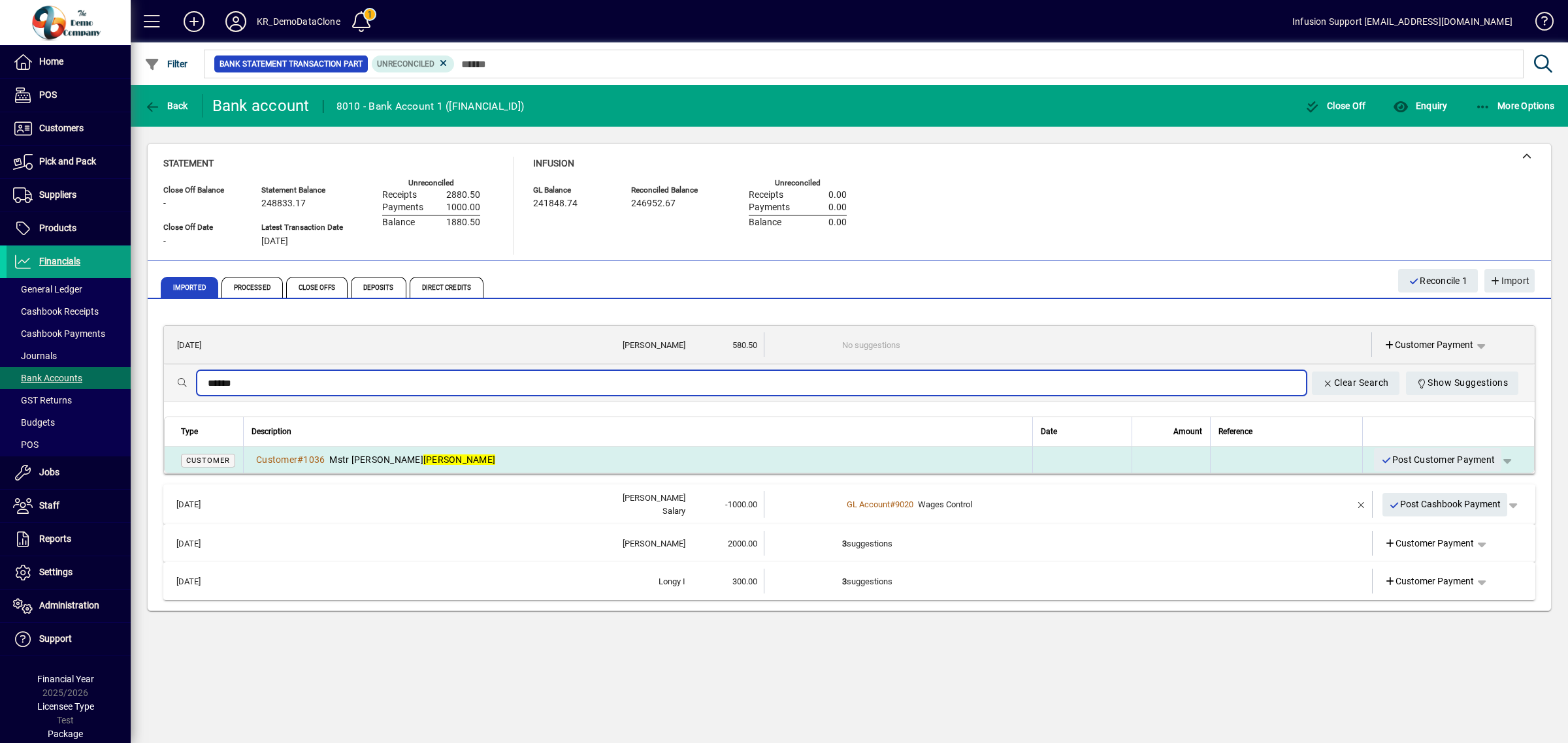
type input "******"
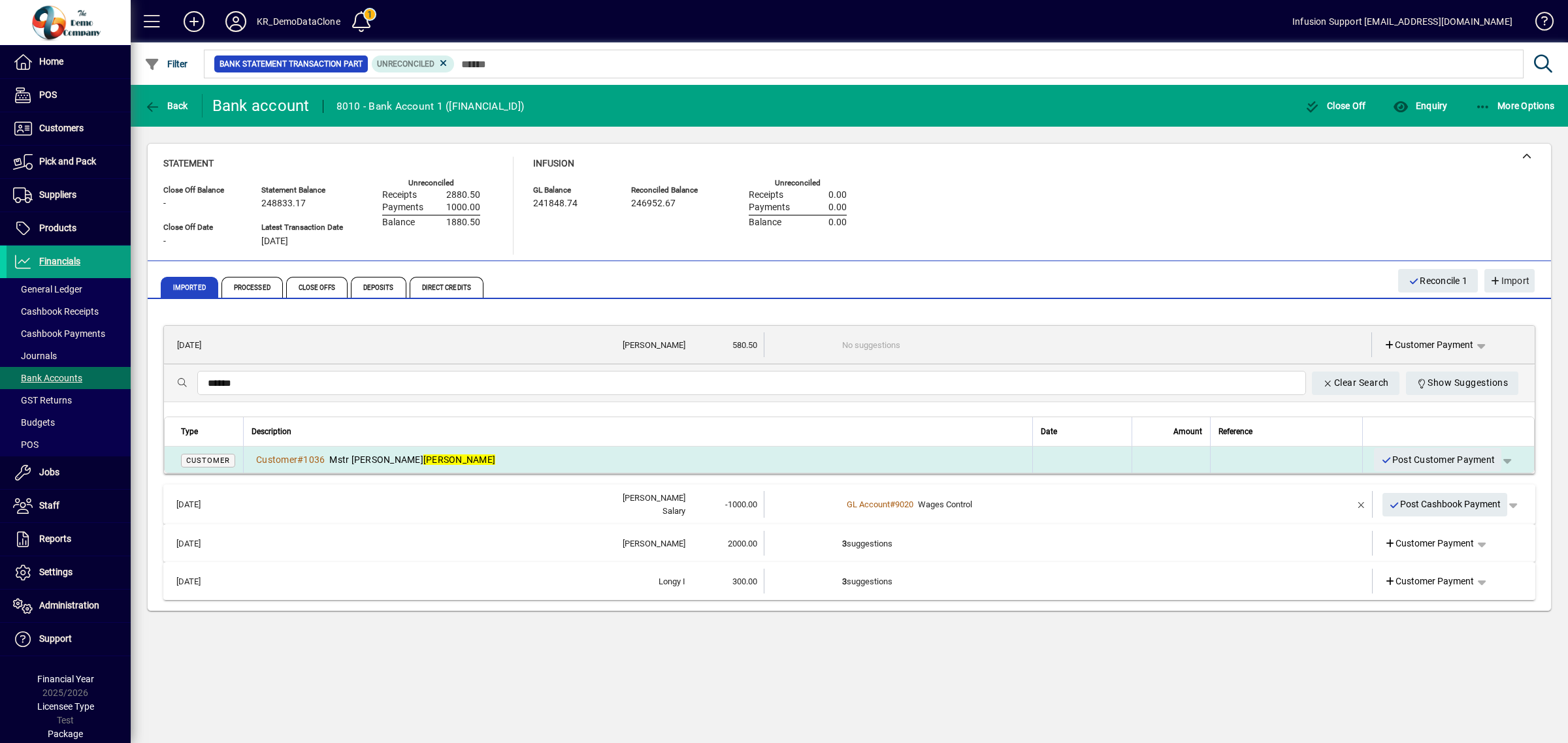
click at [1032, 459] on td at bounding box center [1082, 459] width 99 height 26
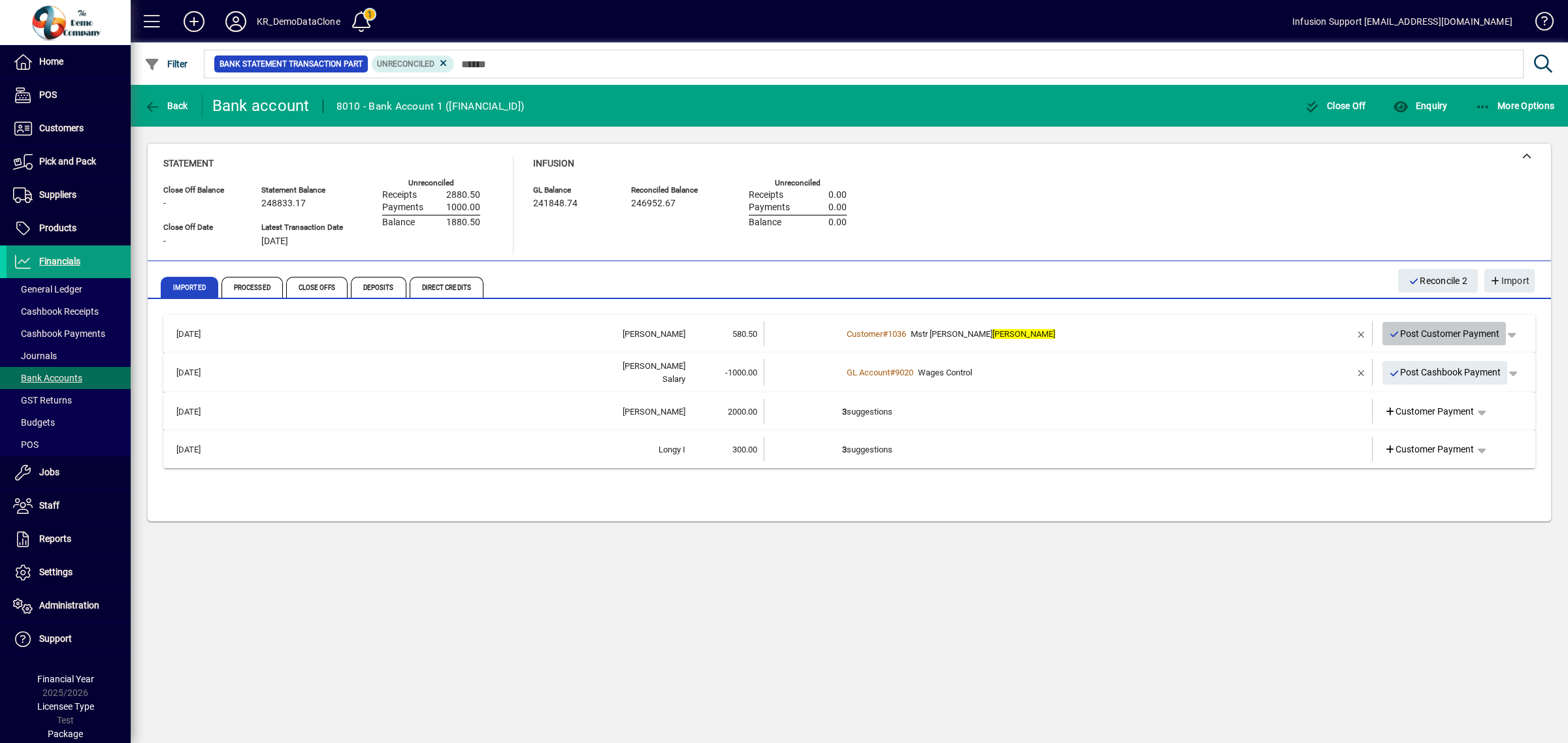
click at [1440, 333] on span "Post Customer Payment" at bounding box center [1445, 334] width 111 height 22
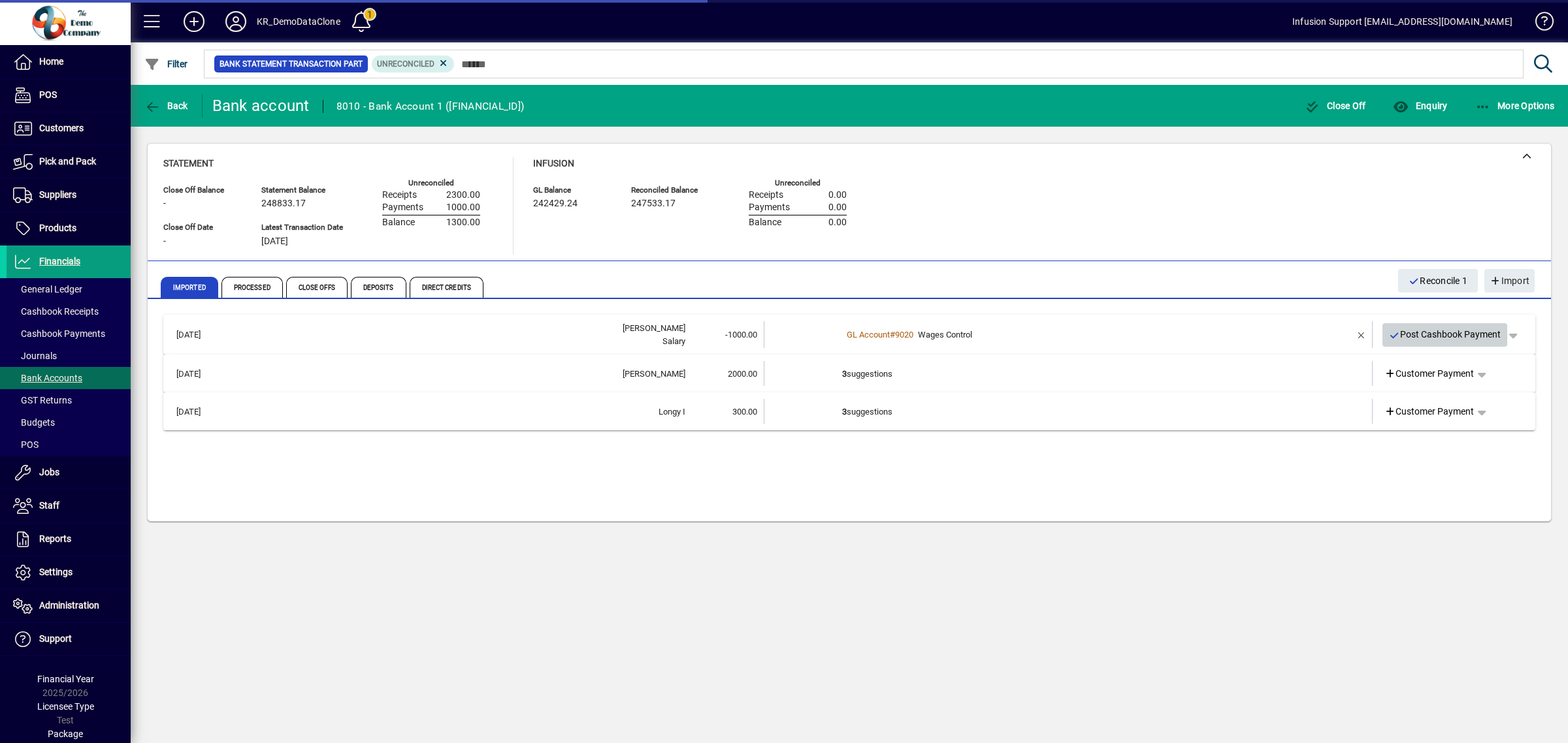
click at [1440, 333] on span "Post Cashbook Payment" at bounding box center [1445, 335] width 112 height 22
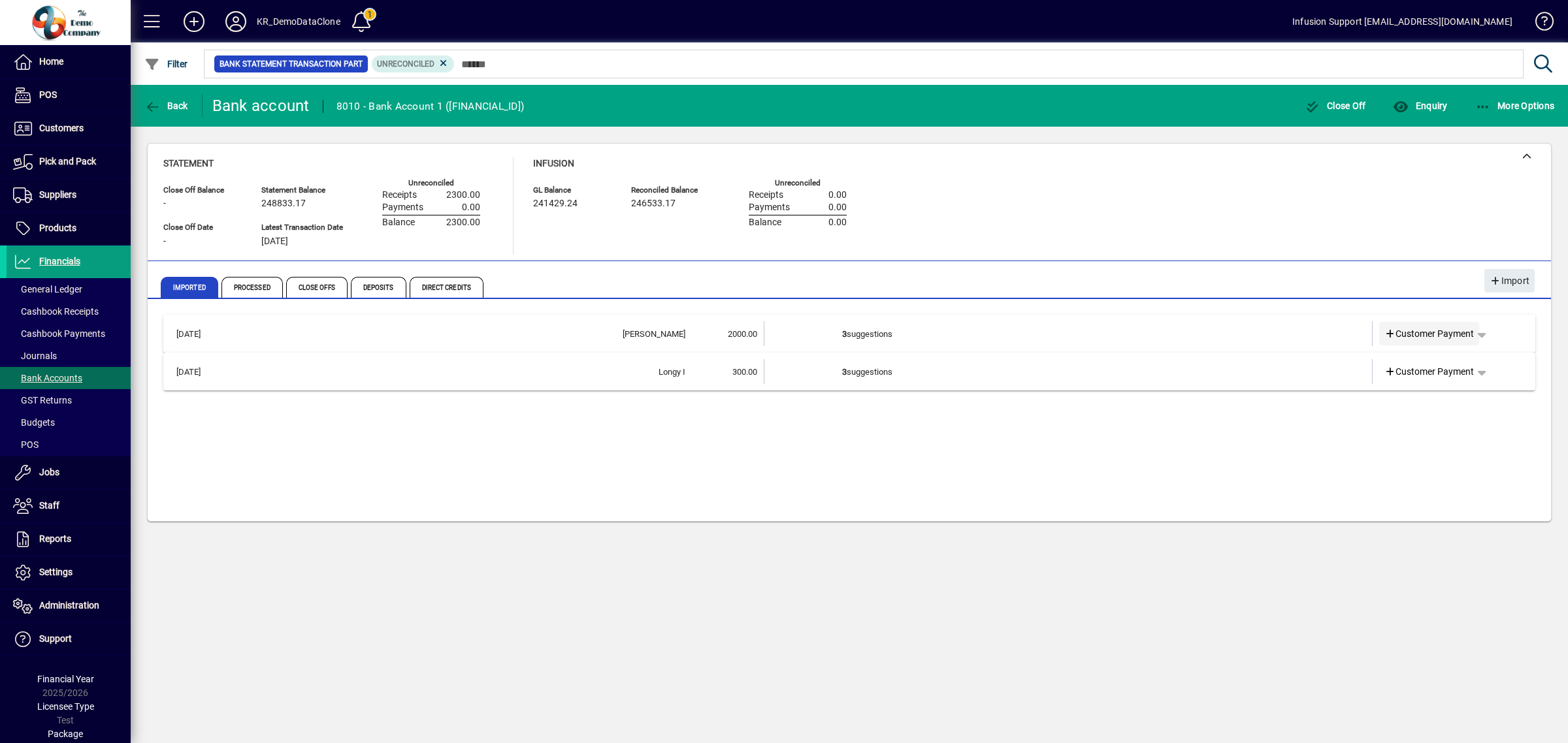
click at [1440, 333] on span "Customer Payment" at bounding box center [1430, 334] width 90 height 13
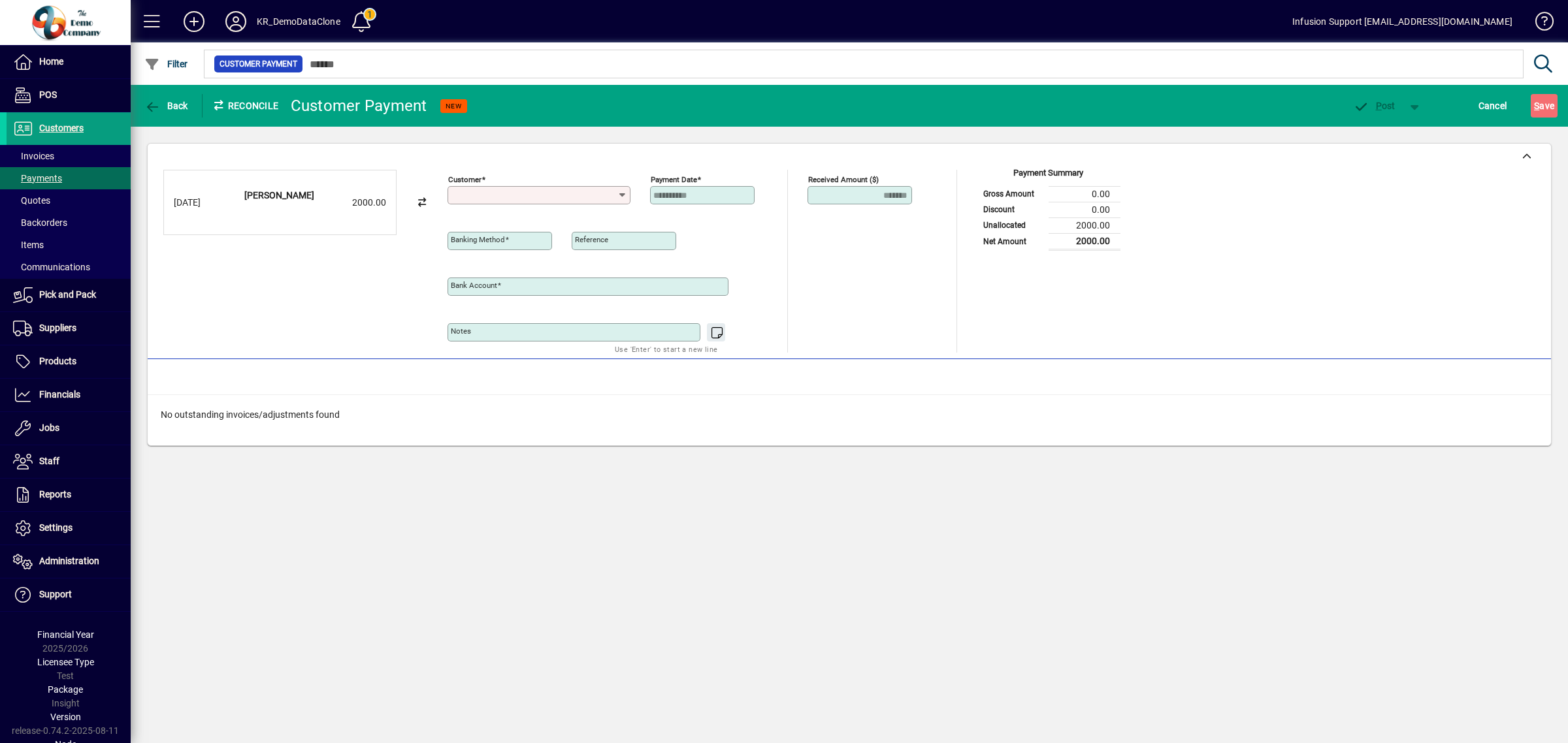
type input "**********"
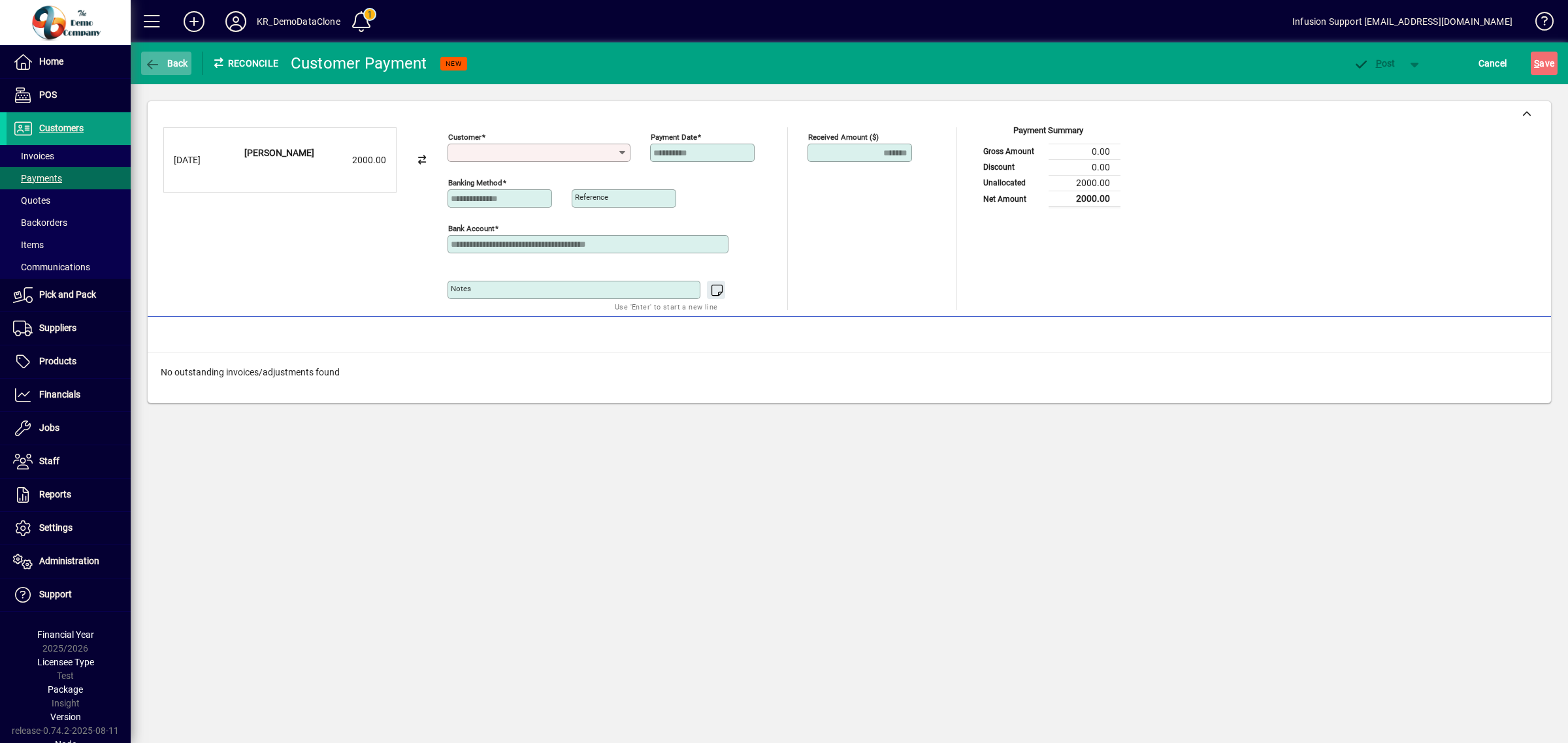
click at [179, 64] on span "Back" at bounding box center [166, 63] width 44 height 10
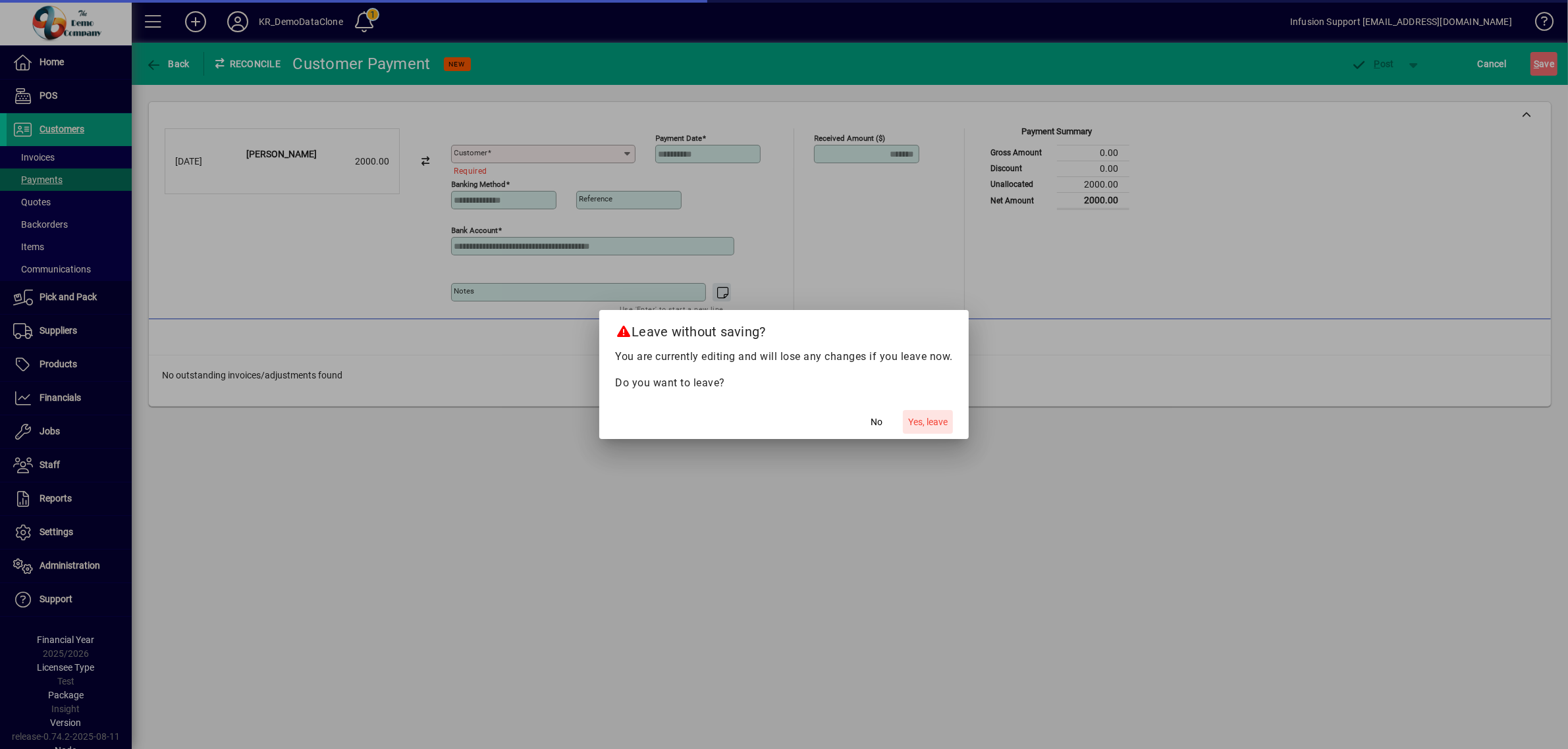
click at [945, 428] on span "Yes, leave" at bounding box center [927, 422] width 39 height 14
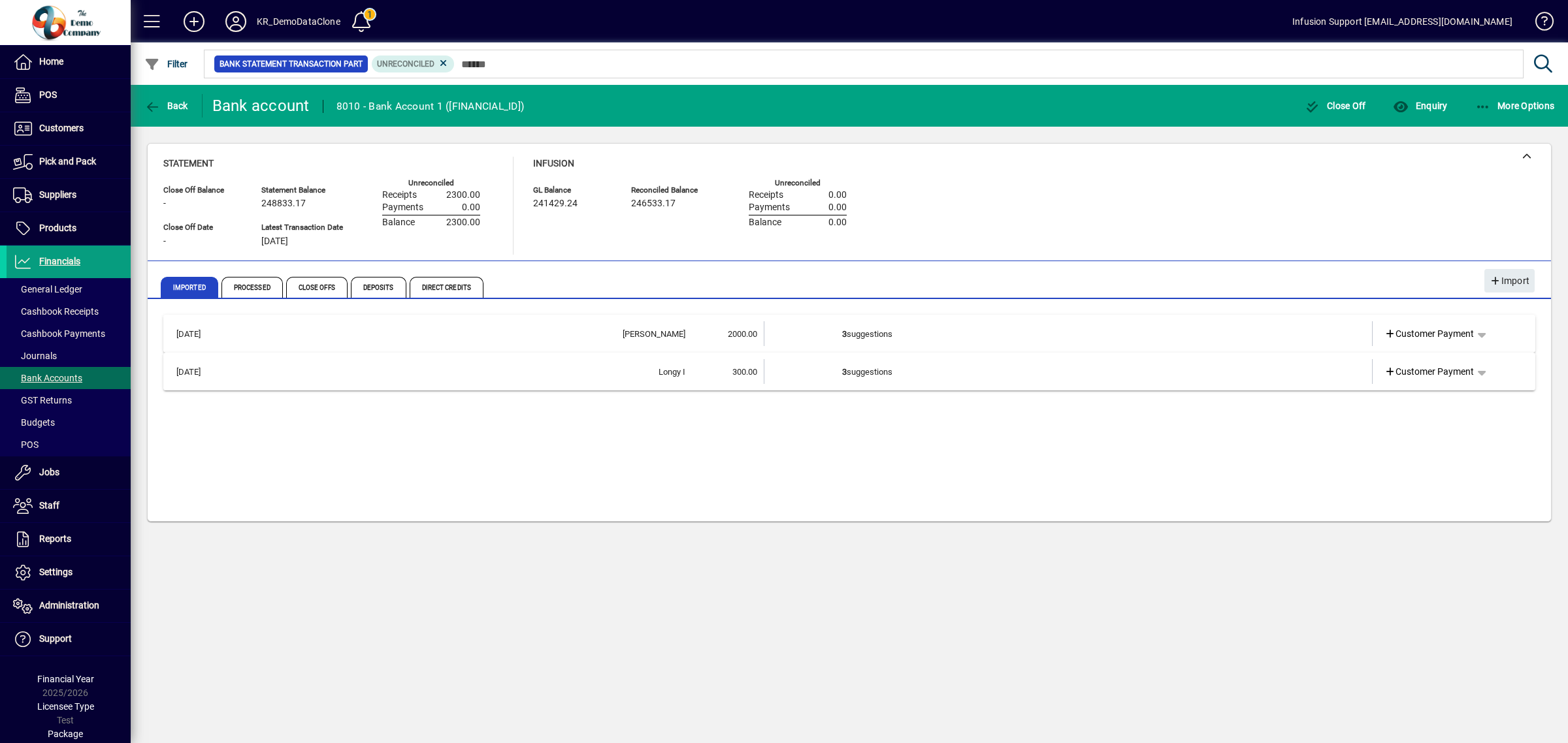
click at [563, 316] on div "02/09/2025 Alice Smith 2000.00 3 suggestions Customer Payment 09/09/2025 Longy …" at bounding box center [849, 411] width 1404 height 220
click at [571, 335] on div "Alice Smith" at bounding box center [459, 334] width 454 height 13
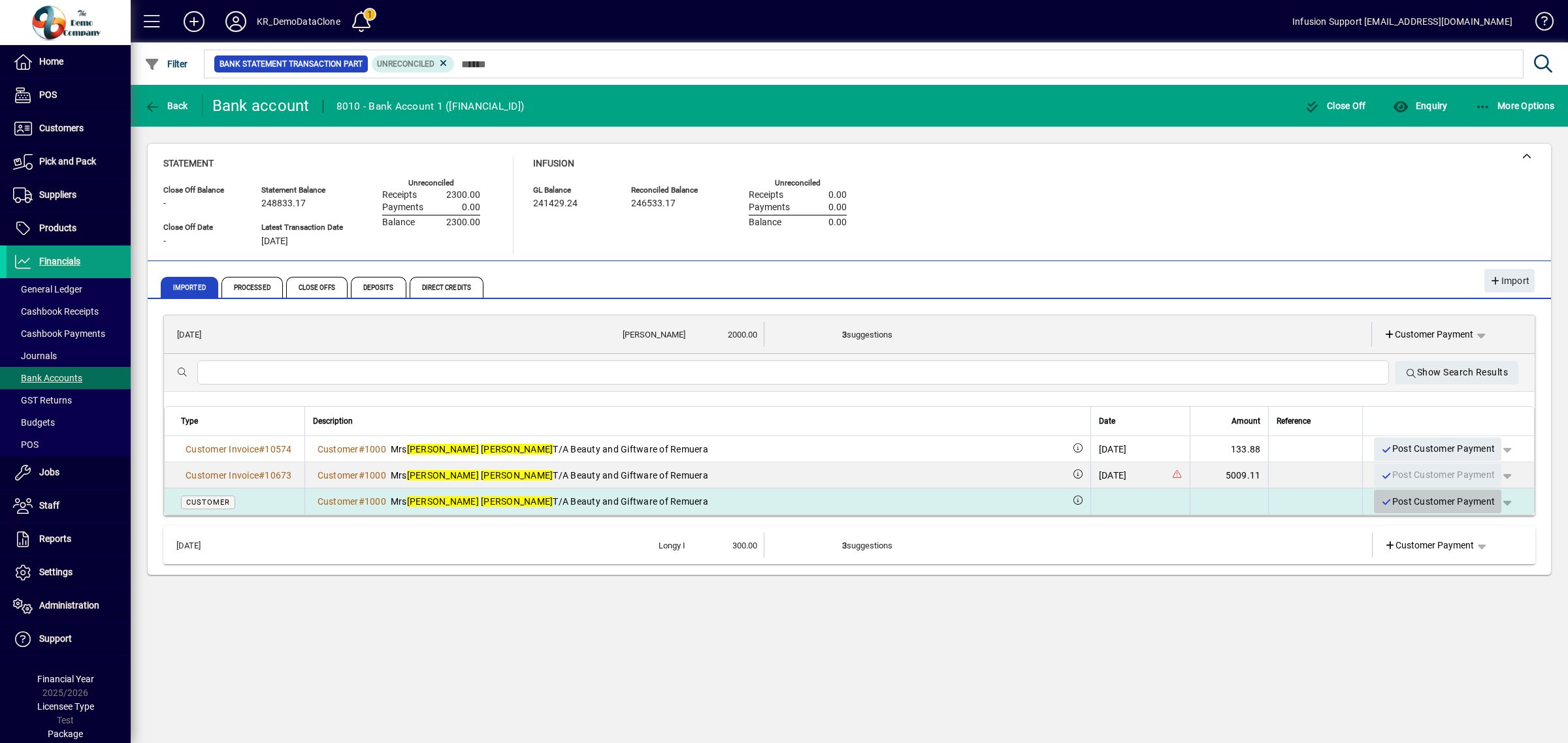
click at [1419, 503] on span "Post Customer Payment" at bounding box center [1437, 502] width 114 height 22
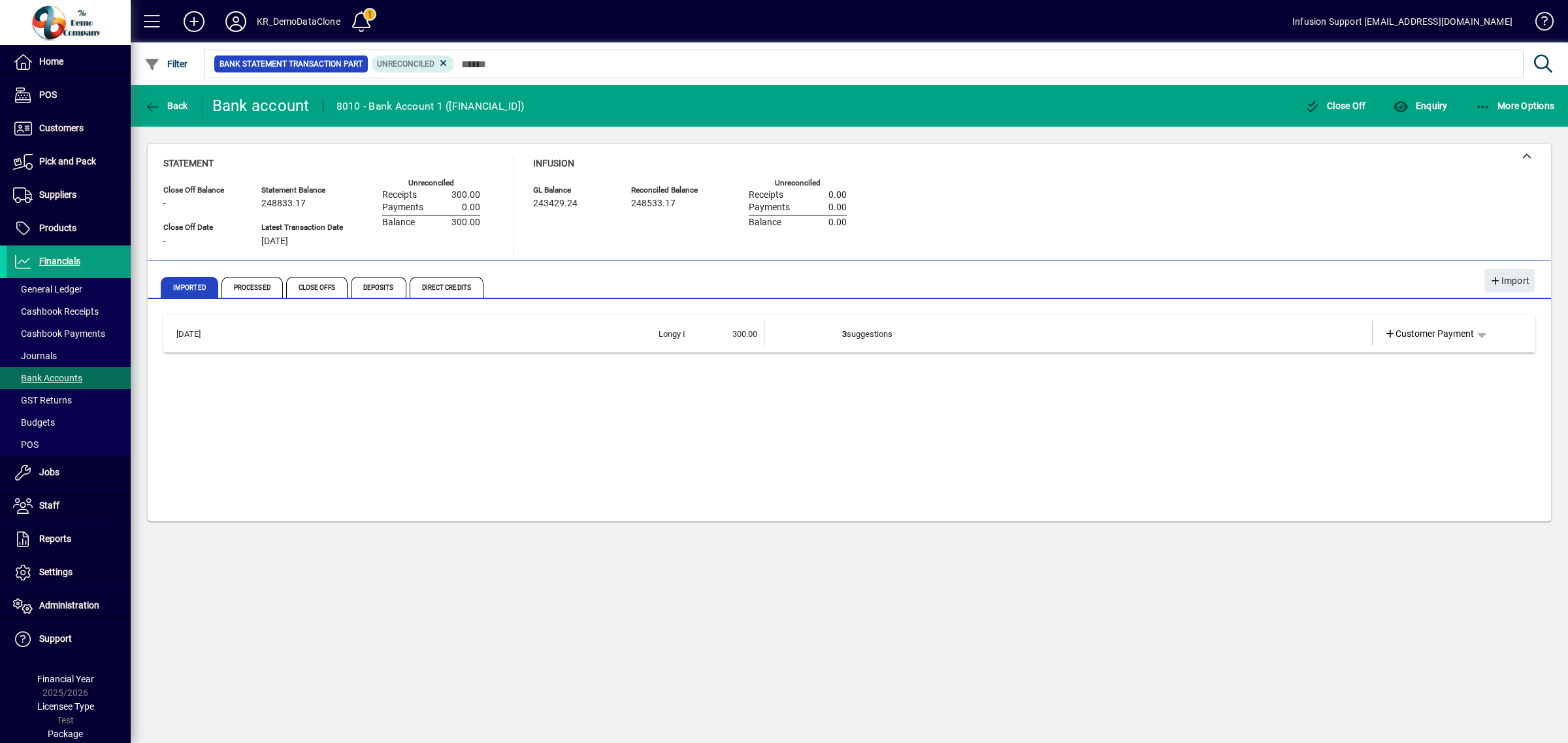
click at [802, 338] on td at bounding box center [803, 333] width 78 height 25
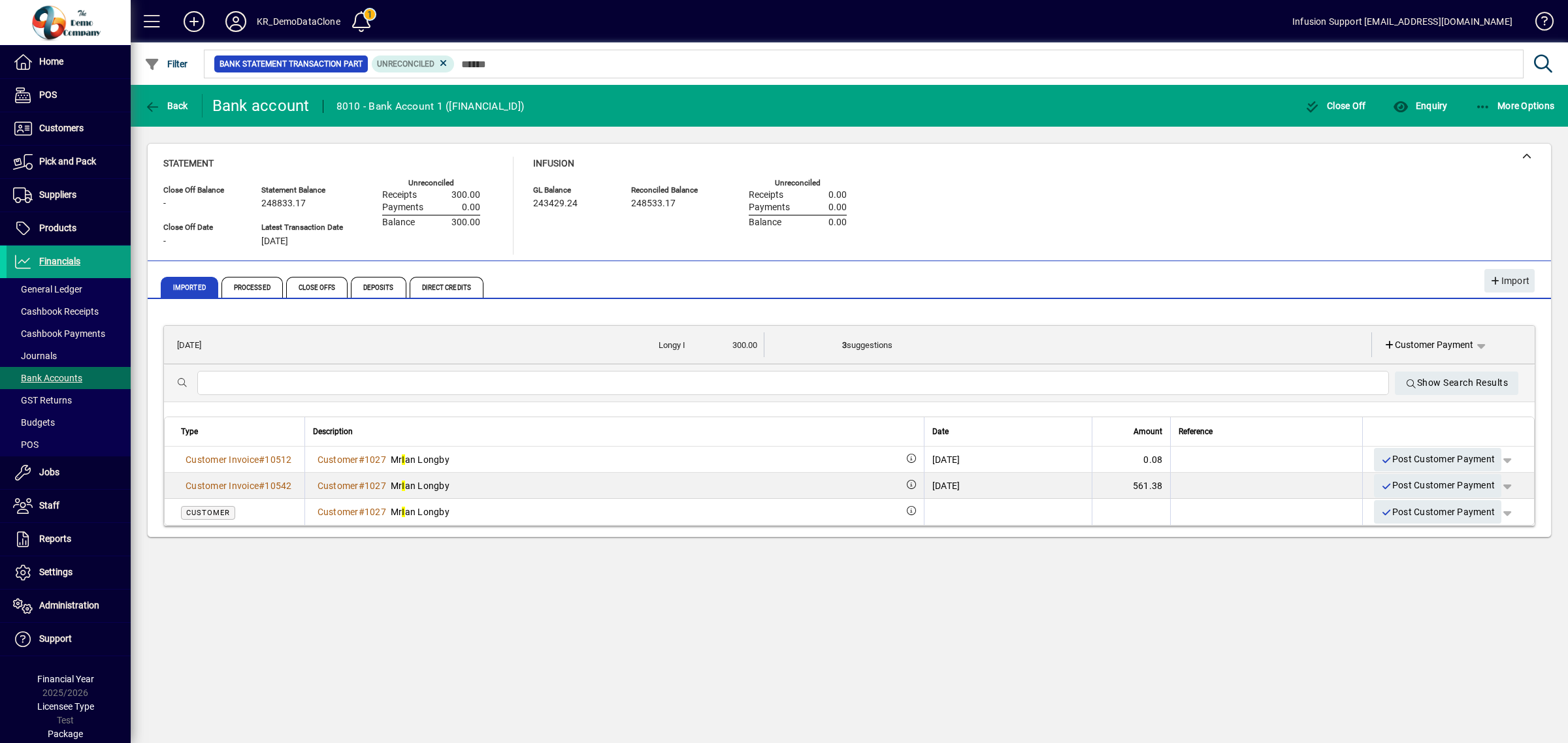
drag, startPoint x: 1292, startPoint y: 625, endPoint x: 1266, endPoint y: 618, distance: 26.9
click at [1292, 624] on div "Back Bank account 8010 - Bank Account 1 (01-0001-0000002-000) Close Off Enquiry…" at bounding box center [849, 414] width 1438 height 659
click at [1484, 342] on span "button" at bounding box center [1481, 345] width 31 height 31
drag, startPoint x: 1270, startPoint y: 612, endPoint x: 1407, endPoint y: 400, distance: 252.4
click at [1291, 585] on div at bounding box center [784, 371] width 1568 height 743
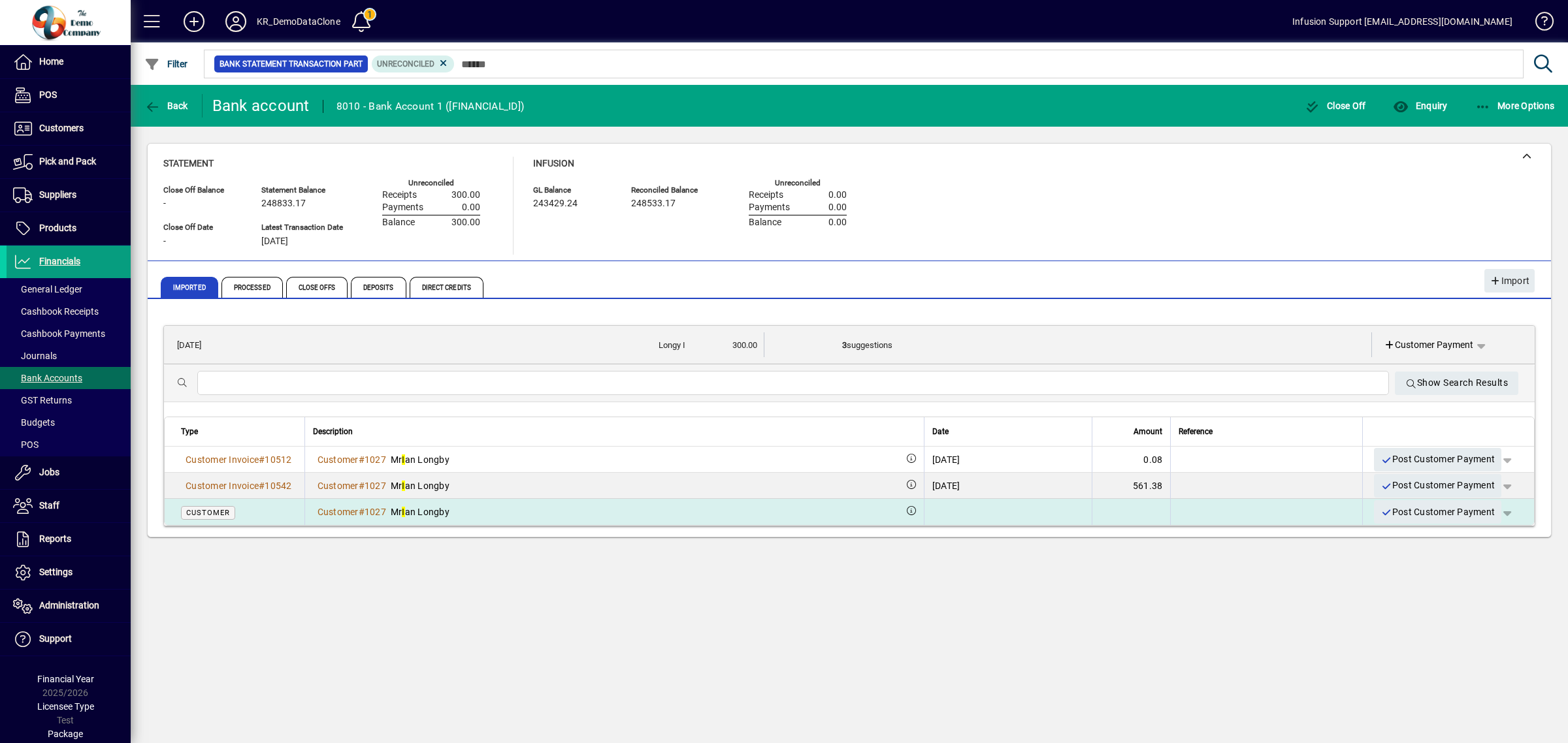
click at [551, 507] on div "Customer # 1027 Mr I an Longby" at bounding box center [614, 512] width 603 height 13
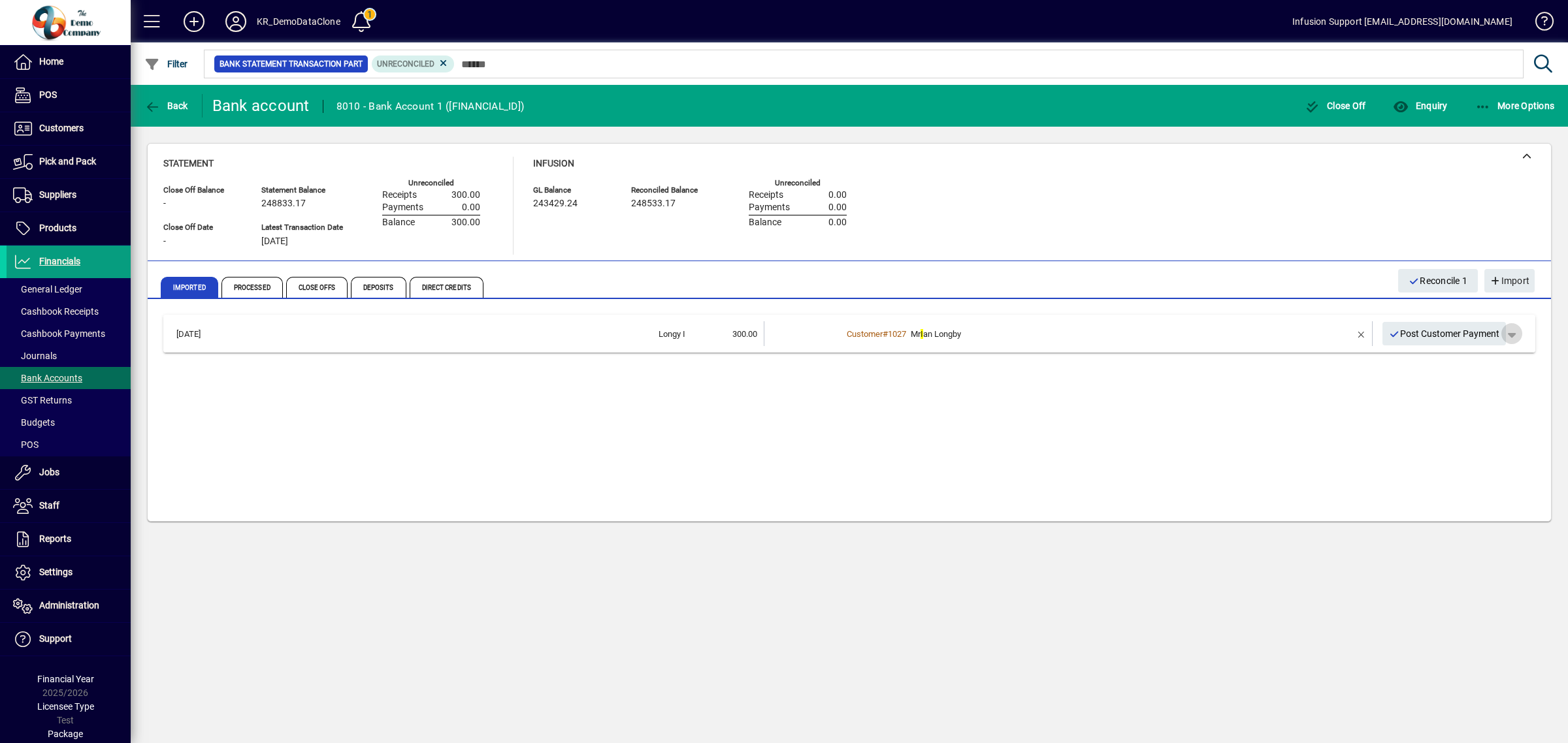
click at [1518, 335] on span "button" at bounding box center [1512, 334] width 31 height 31
click at [1474, 363] on span "Customer Payment" at bounding box center [1472, 361] width 96 height 16
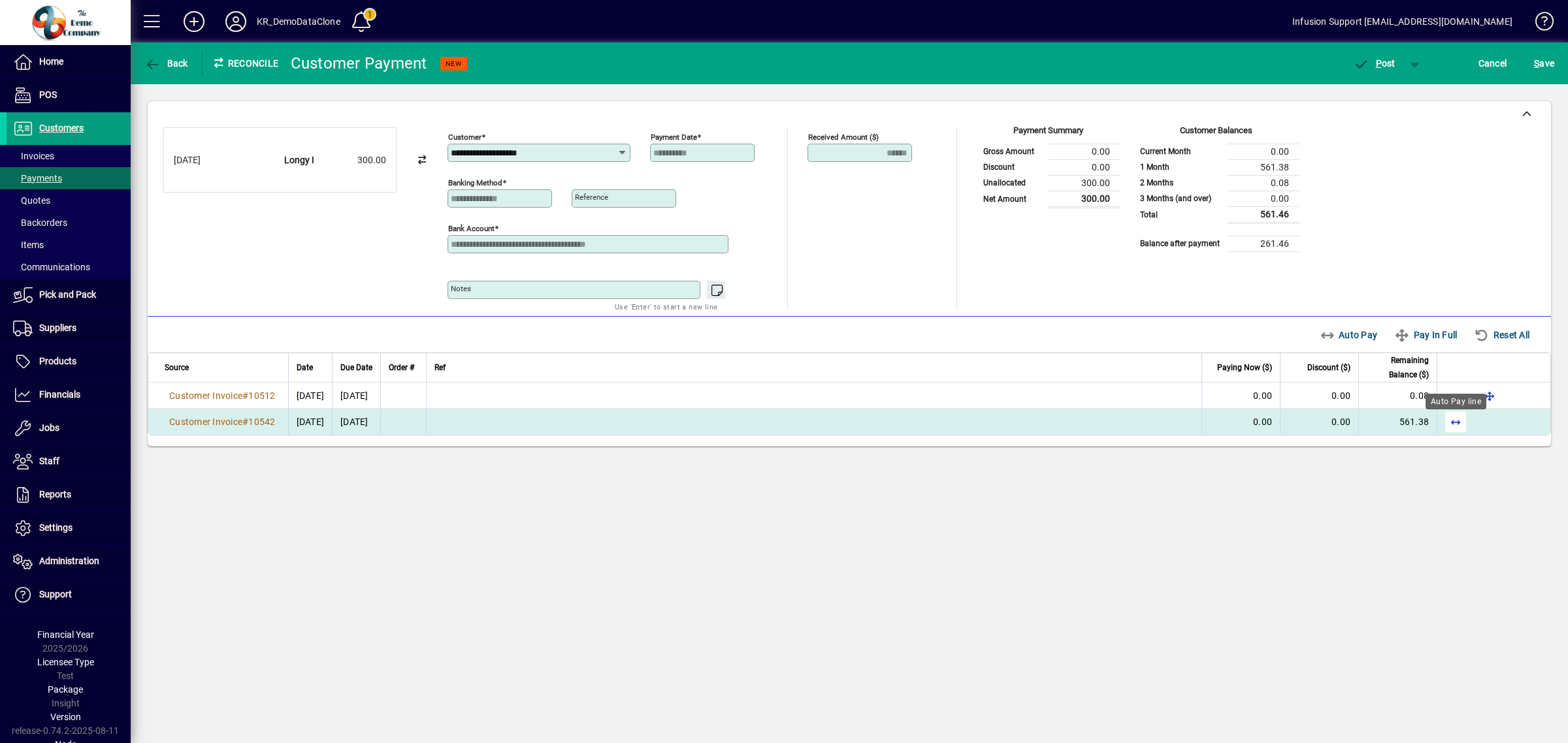
click at [1448, 420] on span "button" at bounding box center [1456, 422] width 31 height 31
click at [1370, 60] on span "P ost" at bounding box center [1375, 63] width 43 height 10
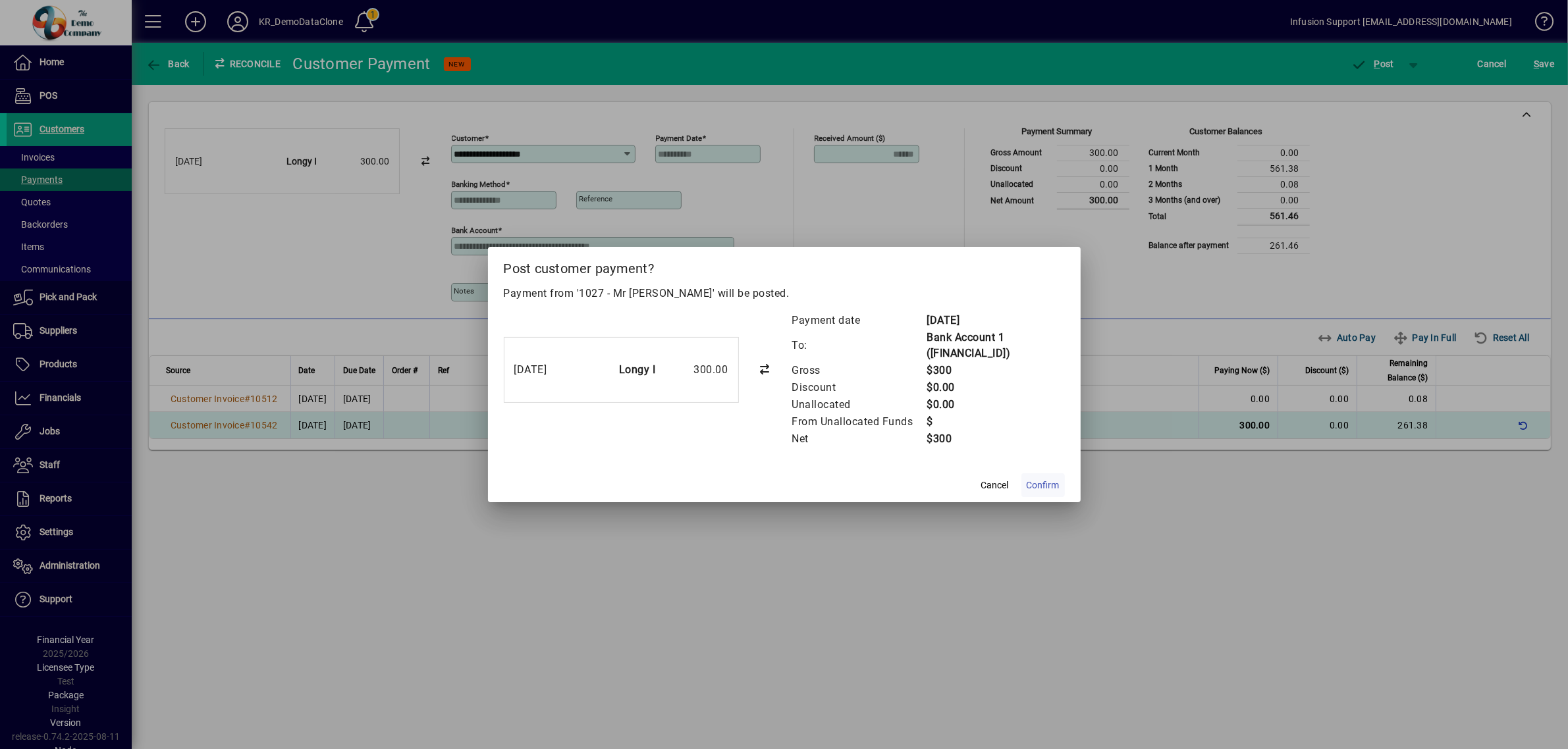
click at [1044, 481] on span "Confirm" at bounding box center [1043, 486] width 33 height 14
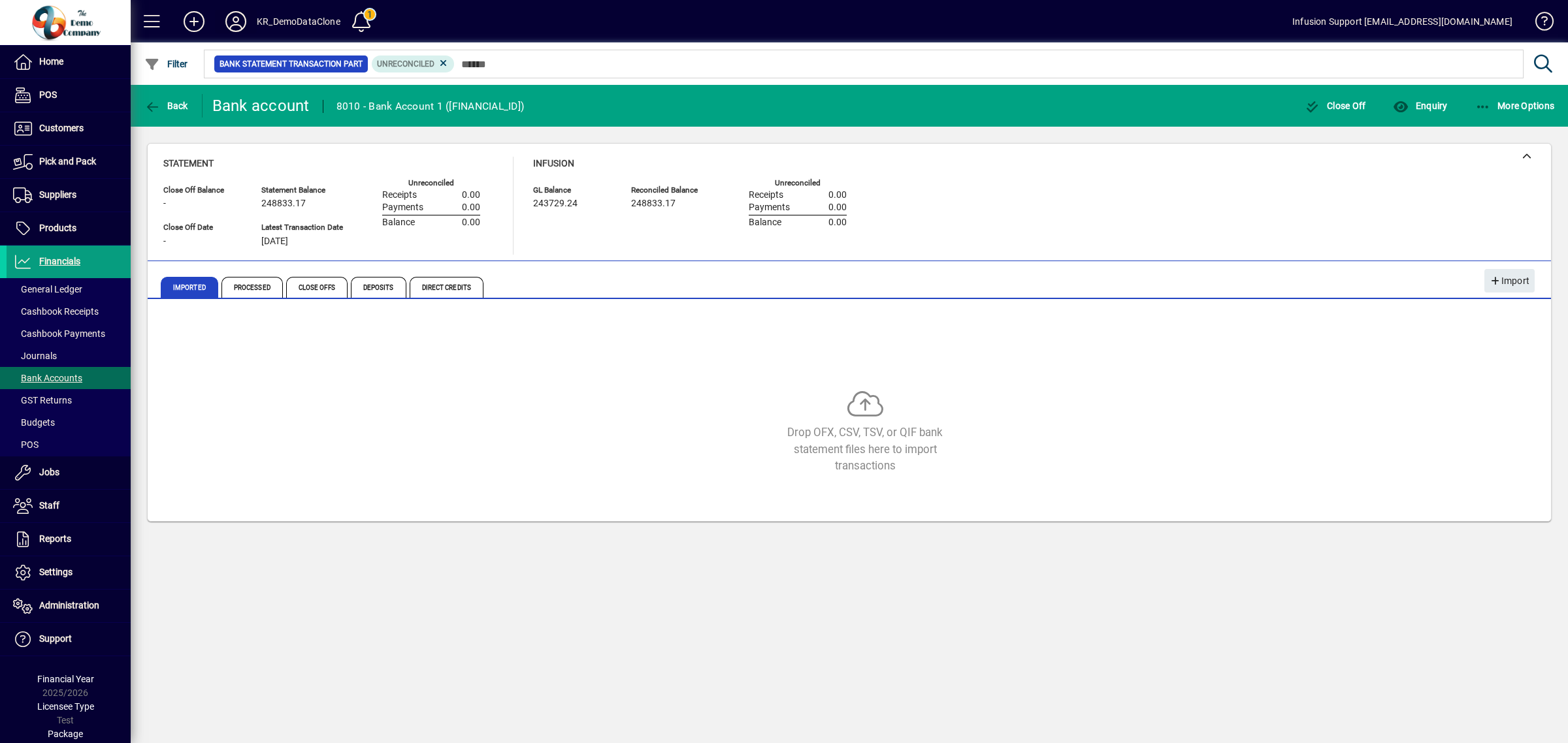
click at [232, 13] on icon at bounding box center [235, 22] width 26 height 21
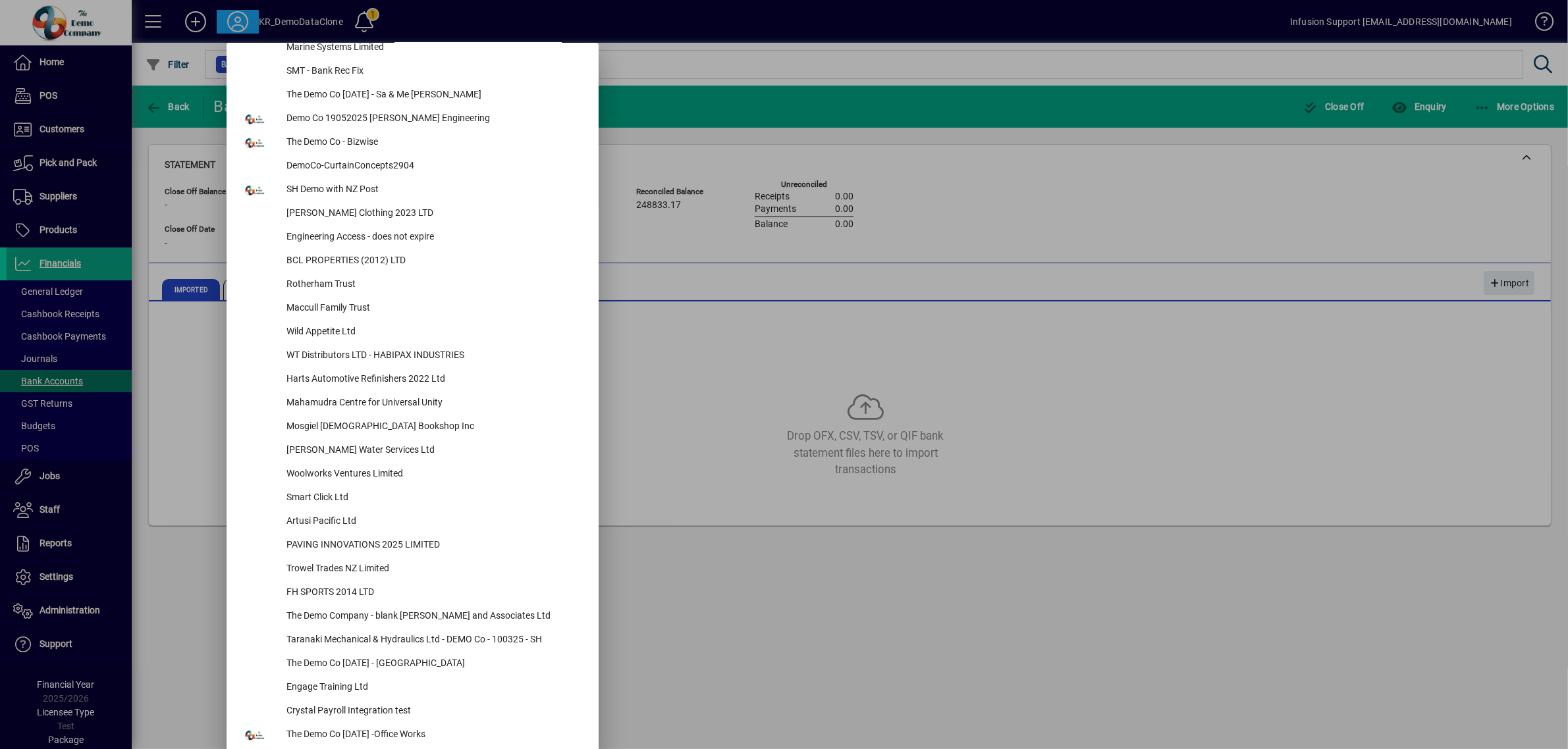
scroll to position [5738, 0]
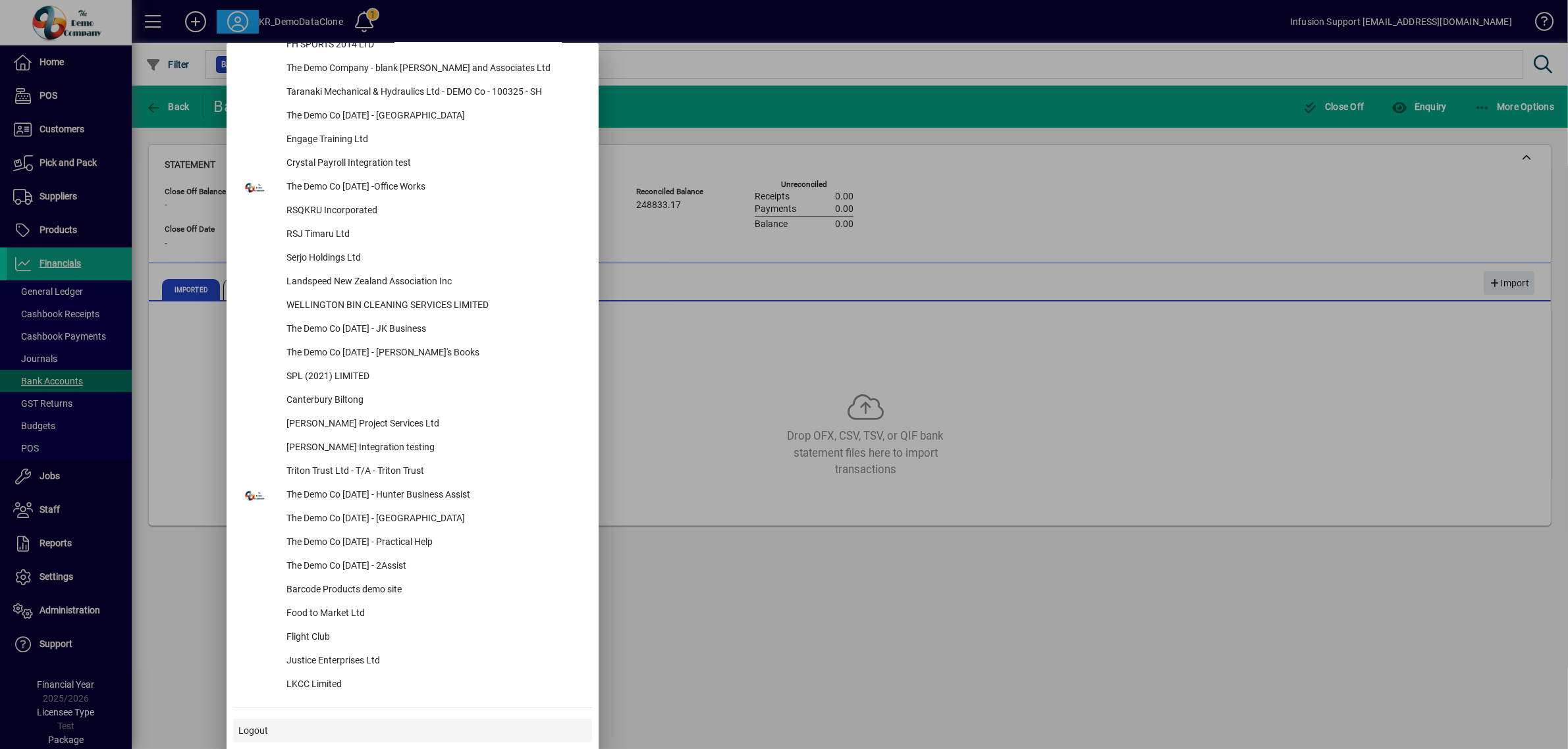
click at [291, 724] on span at bounding box center [413, 731] width 359 height 32
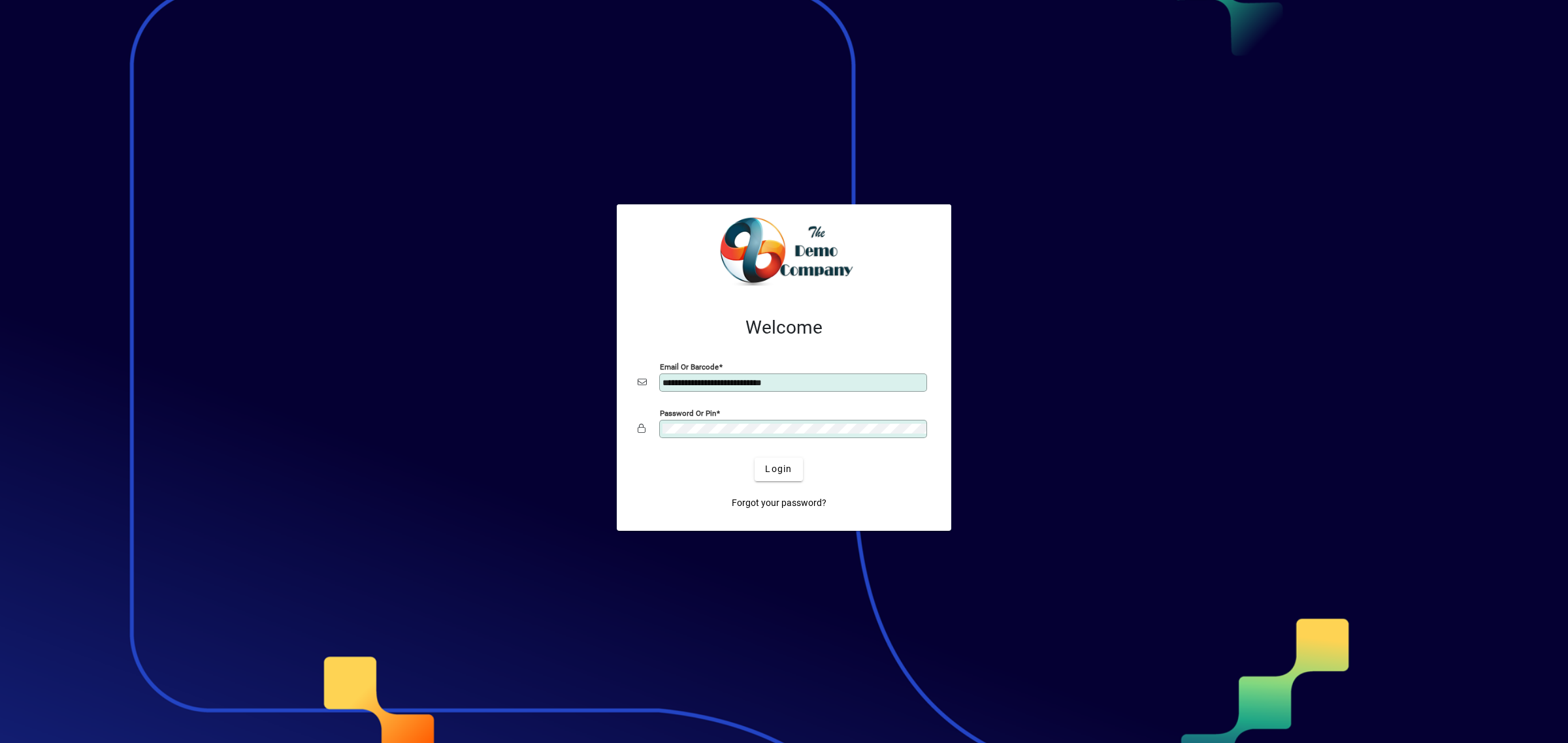
drag, startPoint x: 808, startPoint y: 389, endPoint x: 802, endPoint y: 373, distance: 17.1
click at [802, 373] on div "**********" at bounding box center [793, 382] width 268 height 18
drag, startPoint x: 837, startPoint y: 383, endPoint x: 403, endPoint y: 347, distance: 435.5
click at [396, 370] on app-login-layout "**********" at bounding box center [784, 371] width 1568 height 743
type input "**********"
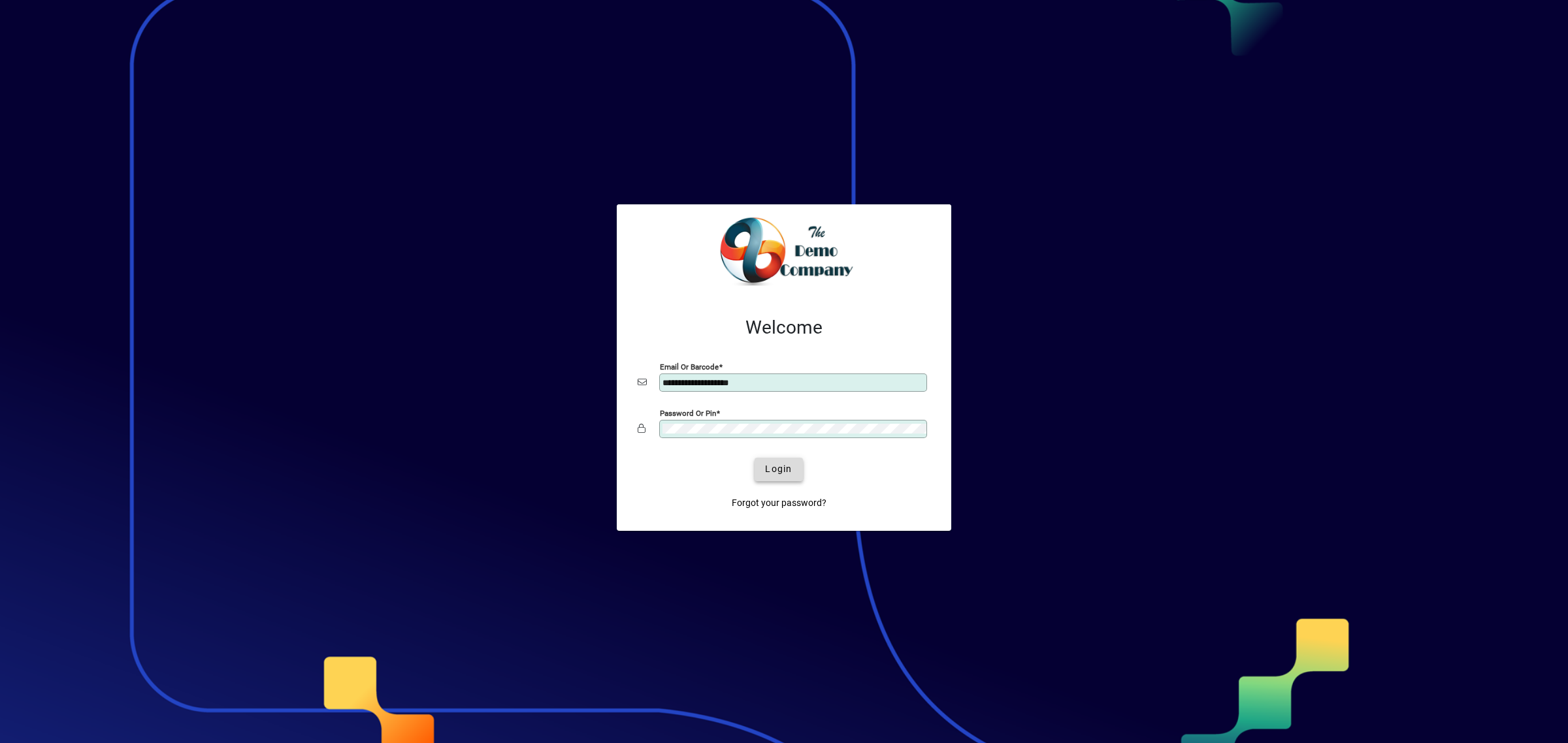
click at [785, 473] on span "Login" at bounding box center [778, 469] width 27 height 13
